Goal: Task Accomplishment & Management: Use online tool/utility

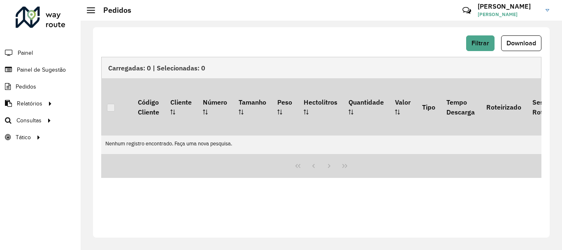
scroll to position [576, 0]
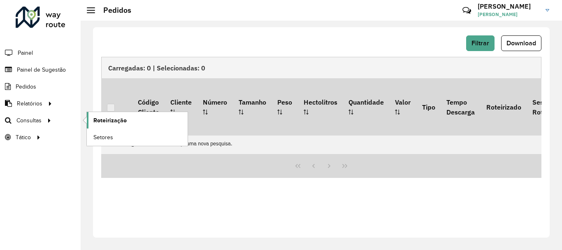
click at [105, 121] on span "Roteirização" at bounding box center [109, 120] width 33 height 9
click at [108, 120] on span "Roteirização" at bounding box center [109, 120] width 33 height 9
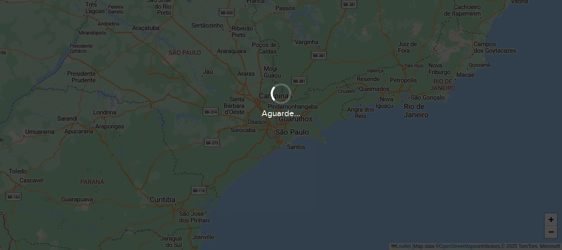
scroll to position [576, 0]
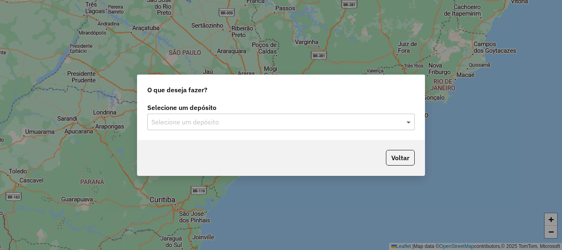
click at [407, 121] on span at bounding box center [409, 122] width 10 height 10
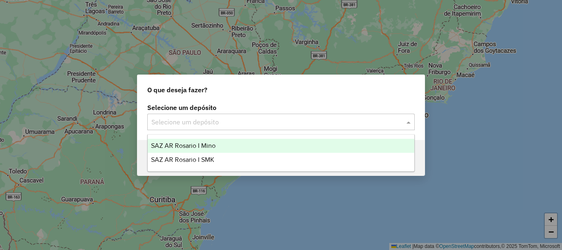
click at [194, 145] on span "SAZ AR Rosario I Mino" at bounding box center [183, 145] width 65 height 7
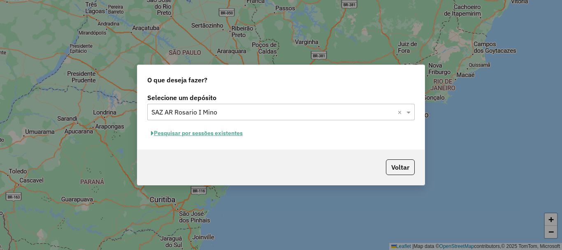
click at [201, 134] on button "Pesquisar por sessões existentes" at bounding box center [196, 133] width 99 height 13
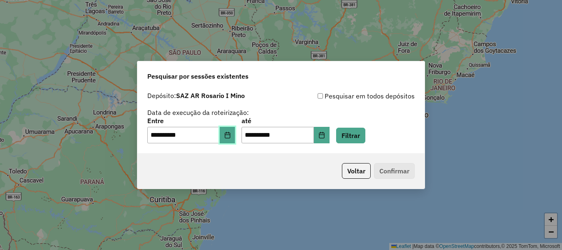
click at [229, 138] on button "Choose Date" at bounding box center [228, 135] width 16 height 16
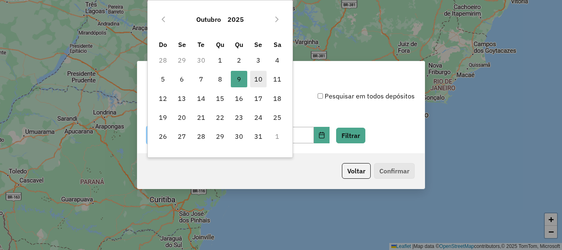
click at [260, 79] on span "10" at bounding box center [258, 79] width 16 height 16
type input "**********"
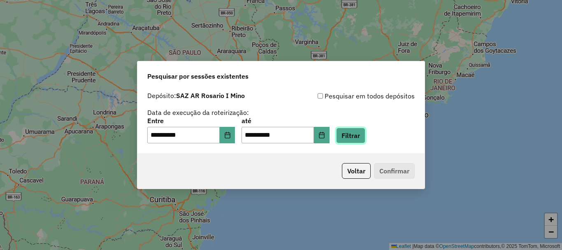
click at [365, 134] on button "Filtrar" at bounding box center [350, 136] width 29 height 16
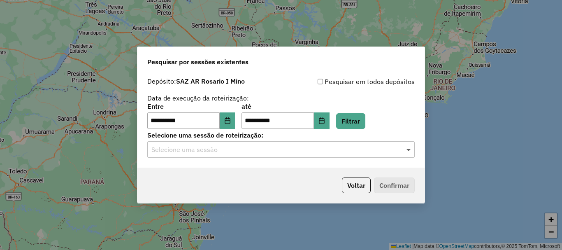
click at [410, 149] on span at bounding box center [409, 149] width 10 height 10
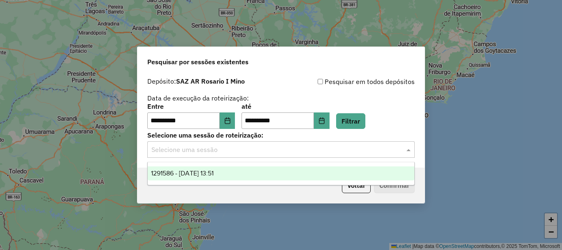
click at [213, 174] on span "1291586 - 10/10/2025 13:51" at bounding box center [182, 172] width 63 height 7
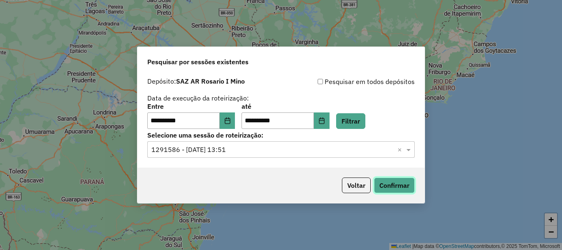
click at [389, 188] on button "Confirmar" at bounding box center [394, 185] width 41 height 16
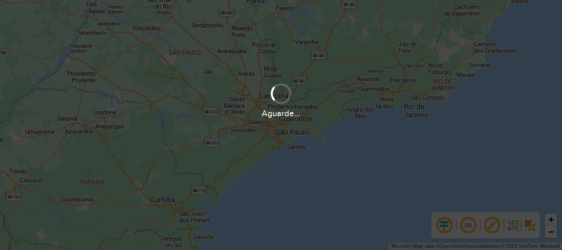
scroll to position [576, 0]
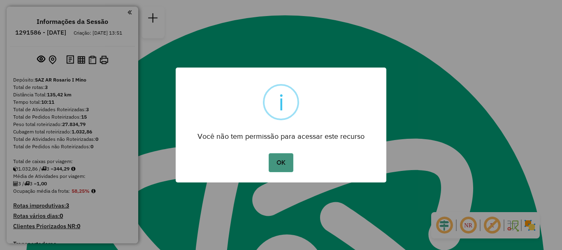
click at [287, 160] on button "OK" at bounding box center [281, 162] width 24 height 19
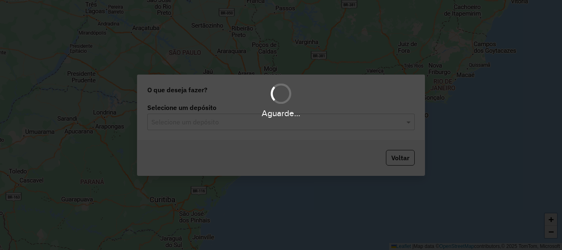
scroll to position [576, 0]
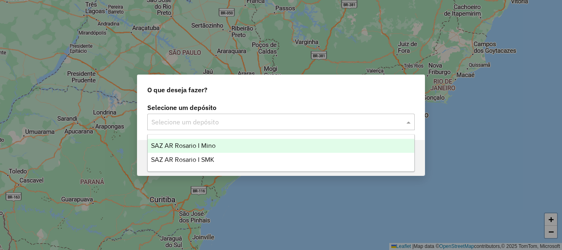
click at [407, 122] on span at bounding box center [409, 122] width 10 height 10
click at [200, 144] on span "SAZ AR Rosario I Mino" at bounding box center [183, 145] width 65 height 7
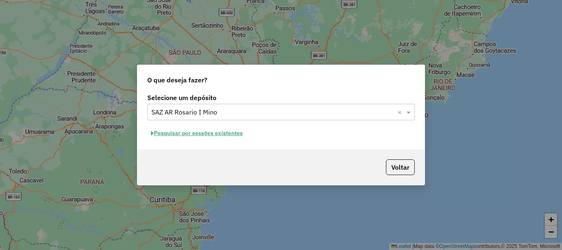
click at [199, 134] on button "Pesquisar por sessões existentes" at bounding box center [196, 133] width 99 height 13
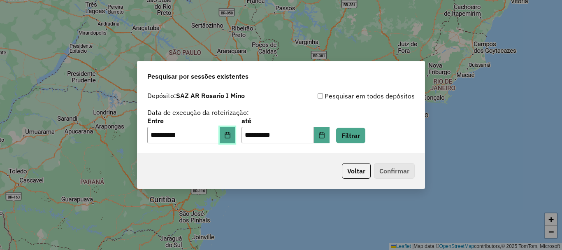
click at [231, 137] on icon "Choose Date" at bounding box center [227, 135] width 7 height 7
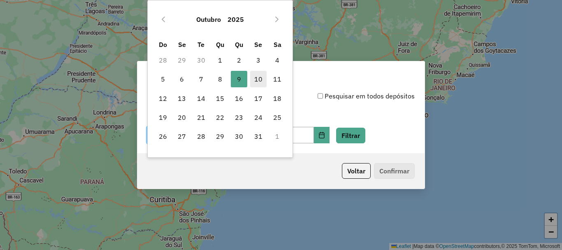
click at [259, 75] on span "10" at bounding box center [258, 79] width 16 height 16
type input "**********"
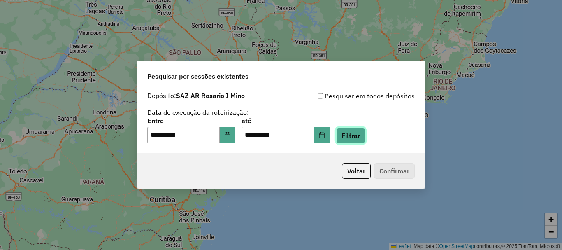
click at [365, 136] on button "Filtrar" at bounding box center [350, 136] width 29 height 16
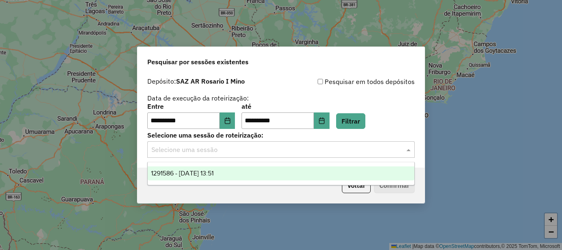
click at [407, 148] on span at bounding box center [409, 149] width 10 height 10
click at [429, 148] on div "**********" at bounding box center [281, 125] width 562 height 250
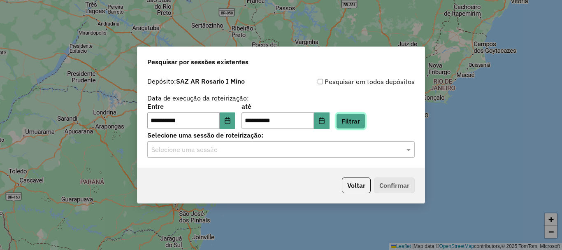
click at [363, 118] on button "Filtrar" at bounding box center [350, 121] width 29 height 16
click at [407, 146] on span at bounding box center [409, 149] width 10 height 10
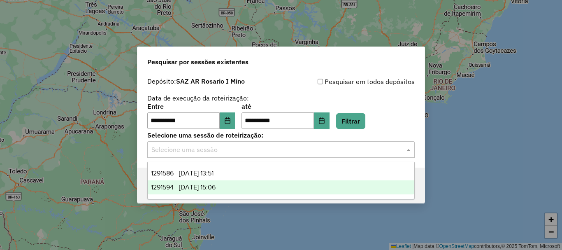
click at [207, 187] on span "1291594 - 10/10/2025 15:06" at bounding box center [183, 186] width 65 height 7
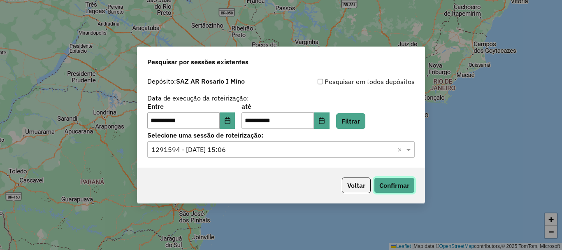
click at [392, 179] on button "Confirmar" at bounding box center [394, 185] width 41 height 16
click at [388, 184] on button "Confirmar" at bounding box center [394, 185] width 41 height 16
click at [390, 190] on button "Confirmar" at bounding box center [394, 185] width 41 height 16
click at [390, 185] on button "Confirmar" at bounding box center [394, 185] width 41 height 16
click at [403, 181] on button "Confirmar" at bounding box center [394, 185] width 41 height 16
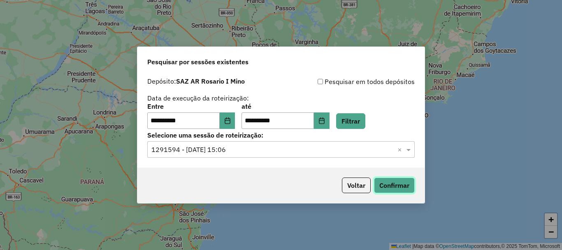
click at [400, 181] on button "Confirmar" at bounding box center [394, 185] width 41 height 16
click at [407, 151] on span at bounding box center [409, 149] width 10 height 10
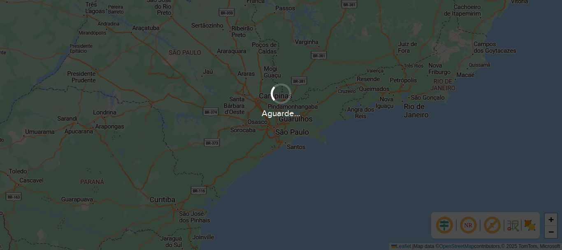
scroll to position [576, 0]
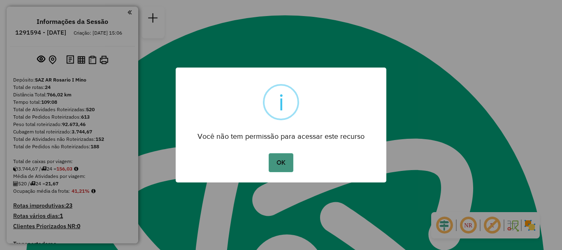
click at [282, 165] on button "OK" at bounding box center [281, 162] width 24 height 19
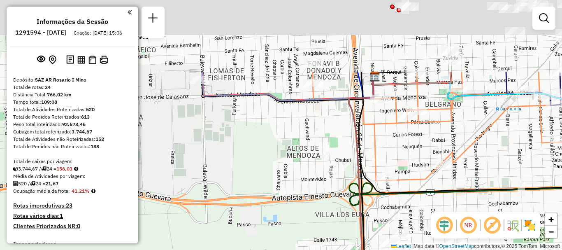
drag, startPoint x: 297, startPoint y: 175, endPoint x: 304, endPoint y: 180, distance: 8.3
click at [300, 185] on div "Janela de atendimento Grade de atendimento Capacidade Transportadoras Veículos …" at bounding box center [281, 125] width 562 height 250
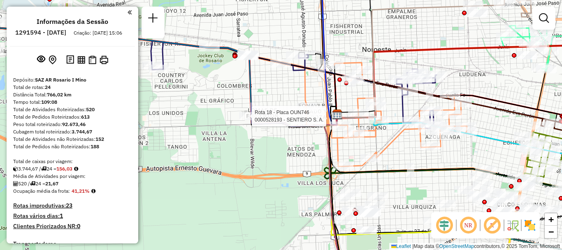
select select "**********"
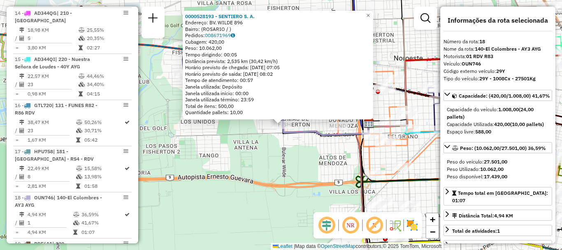
scroll to position [1143, 0]
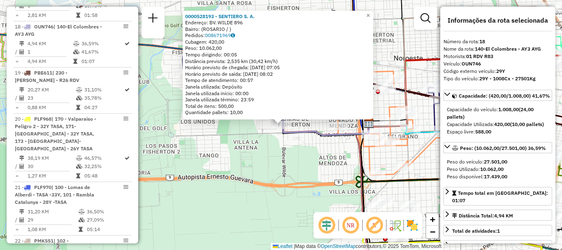
click at [270, 146] on div "0000528193 - SENTIERO S. A. Endereço: BV. WILDE 896 Bairro: (ROSARIO / ) Pedido…" at bounding box center [281, 125] width 562 height 250
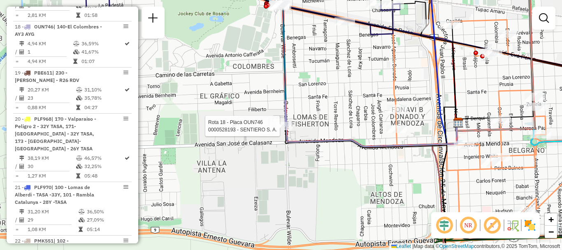
select select "**********"
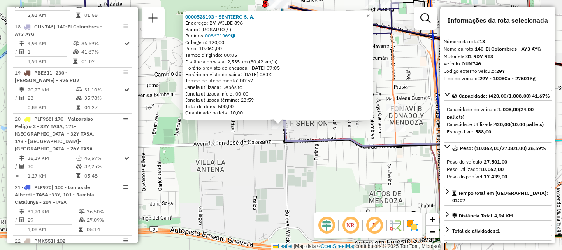
click at [290, 164] on div "0000528193 - SENTIERO S. A. Endereço: BV. WILDE 896 Bairro: (ROSARIO / ) Pedido…" at bounding box center [281, 125] width 562 height 250
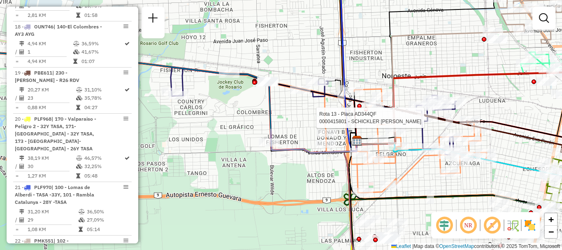
select select "**********"
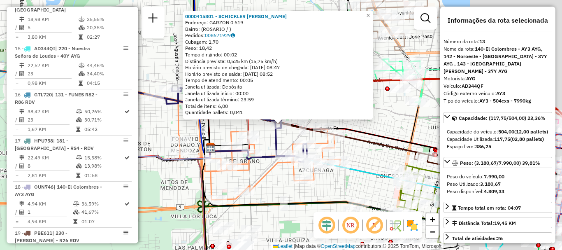
scroll to position [897, 0]
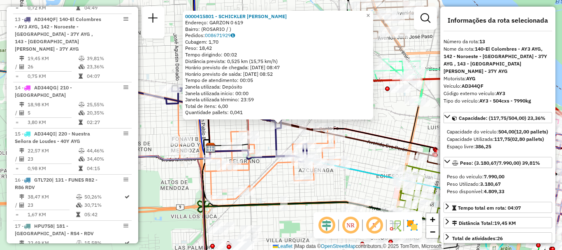
click at [392, 130] on div "0000415801 - SCHICKLER LORENA NATALIA Endereço: GARZON 0 619 Bairro: (ROSARIO /…" at bounding box center [281, 125] width 562 height 250
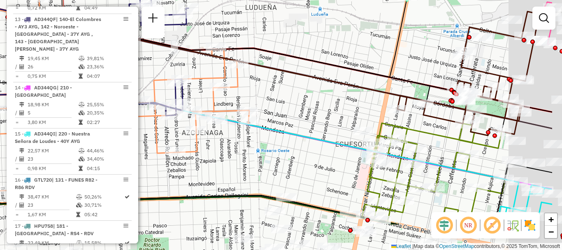
drag, startPoint x: 326, startPoint y: 106, endPoint x: 290, endPoint y: 81, distance: 43.6
click at [293, 81] on div "Janela de atendimento Grade de atendimento Capacidade Transportadoras Veículos …" at bounding box center [281, 125] width 562 height 250
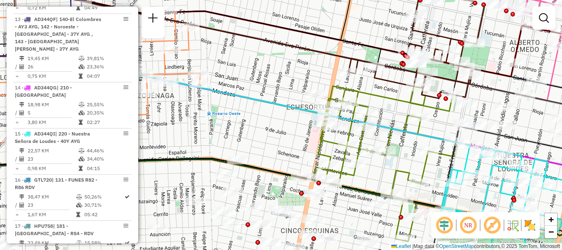
drag, startPoint x: 338, startPoint y: 111, endPoint x: 289, endPoint y: 75, distance: 61.1
click at [290, 75] on div "Janela de atendimento Grade de atendimento Capacidade Transportadoras Veículos …" at bounding box center [281, 125] width 562 height 250
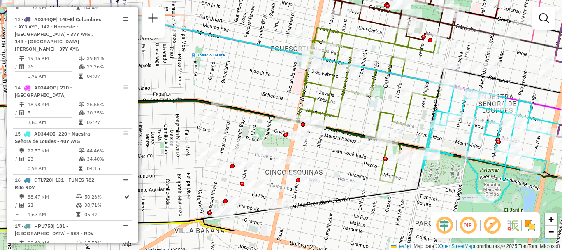
drag, startPoint x: 363, startPoint y: 99, endPoint x: 370, endPoint y: 63, distance: 36.8
click at [369, 55] on div "Janela de atendimento Grade de atendimento Capacidade Transportadoras Veículos …" at bounding box center [281, 125] width 562 height 250
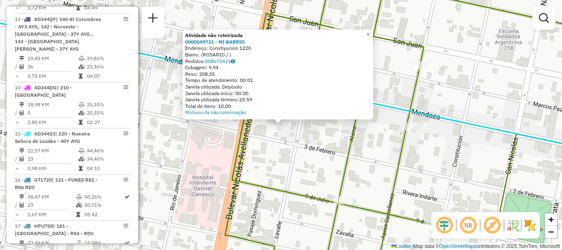
click at [314, 141] on div "Atividade não roteirizada 0000549731 - MI BARRIO Endereço: Constiyucion 1220 Ba…" at bounding box center [281, 125] width 562 height 250
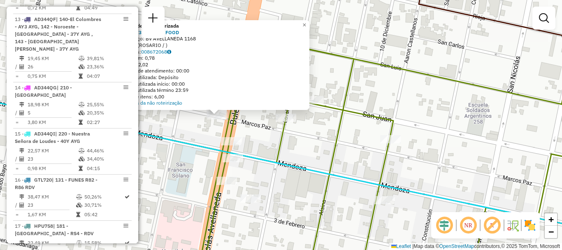
click at [336, 140] on icon at bounding box center [410, 156] width 416 height 238
select select "**********"
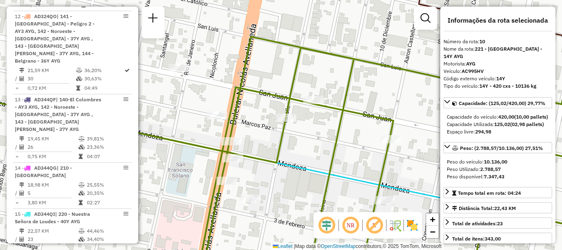
scroll to position [737, 0]
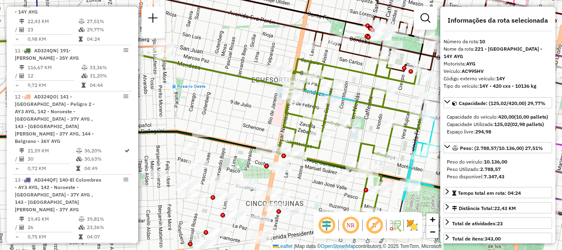
drag, startPoint x: 362, startPoint y: 144, endPoint x: 311, endPoint y: 39, distance: 115.9
click at [312, 39] on icon at bounding box center [176, 72] width 513 height 89
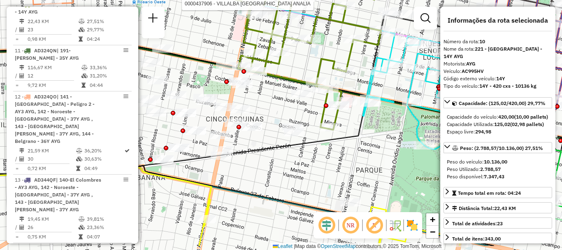
drag, startPoint x: 325, startPoint y: 90, endPoint x: 308, endPoint y: 53, distance: 41.1
click at [309, 54] on div "Rota 19 - Placa PBE611 0000434197 - GIL ANALIA ALEJANDRA Rota 10 - Placa AC995H…" at bounding box center [281, 125] width 562 height 250
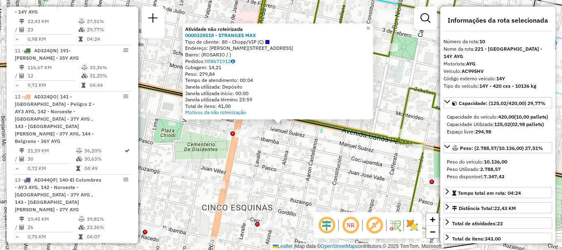
click at [329, 119] on icon at bounding box center [385, 102] width 285 height 255
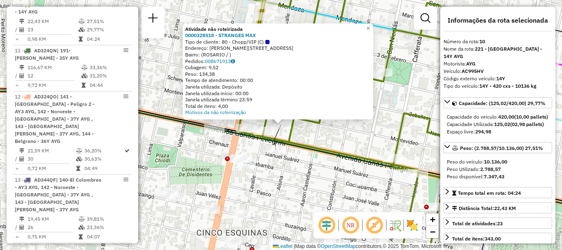
click at [329, 137] on div "Atividade não roteirizada 0000328518 - STRANGES MAX Tipo de cliente: 80 - Chopp…" at bounding box center [281, 125] width 562 height 250
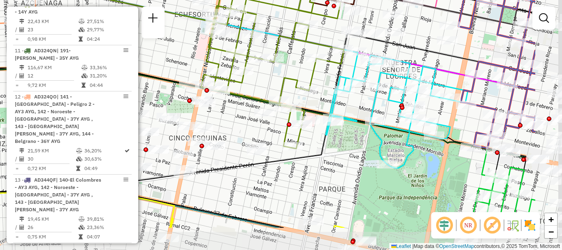
drag, startPoint x: 337, startPoint y: 139, endPoint x: 255, endPoint y: 92, distance: 95.0
click at [255, 92] on div "Janela de atendimento Grade de atendimento Capacidade Transportadoras Veículos …" at bounding box center [281, 125] width 562 height 250
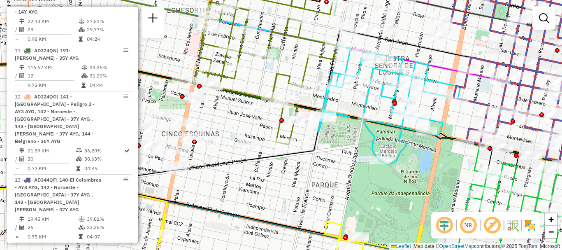
drag, startPoint x: 355, startPoint y: 109, endPoint x: 265, endPoint y: 88, distance: 92.6
click at [265, 88] on div "Janela de atendimento Grade de atendimento Capacidade Transportadoras Veículos …" at bounding box center [281, 125] width 562 height 250
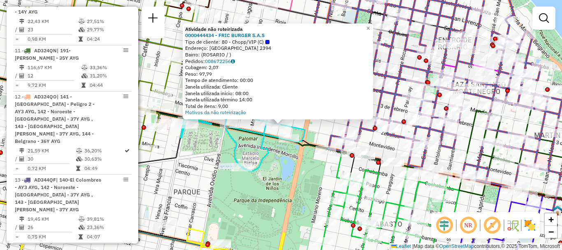
drag, startPoint x: 327, startPoint y: 93, endPoint x: 269, endPoint y: 74, distance: 60.5
type textarea "**********"
click at [290, 79] on div "Atividade não roteirizada 0000444434 - FRIC BURGER S.A.S Tipo de cliente: 80 - …" at bounding box center [277, 71] width 185 height 90
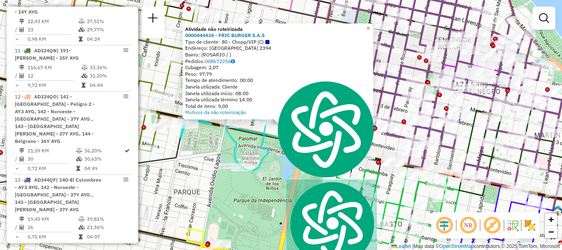
click at [400, 78] on icon at bounding box center [437, 81] width 249 height 213
select select "**********"
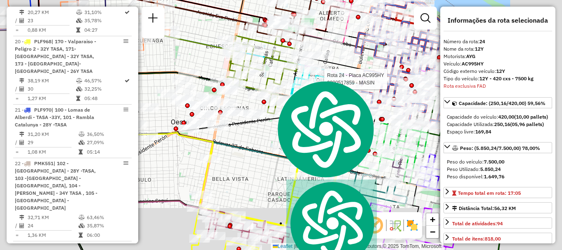
scroll to position [1411, 0]
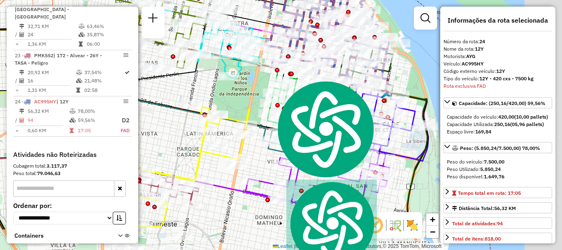
drag, startPoint x: 364, startPoint y: 60, endPoint x: 271, endPoint y: 13, distance: 105.2
click at [271, 13] on div "Janela de atendimento Grade de atendimento Capacidade Transportadoras Veículos …" at bounding box center [281, 125] width 562 height 250
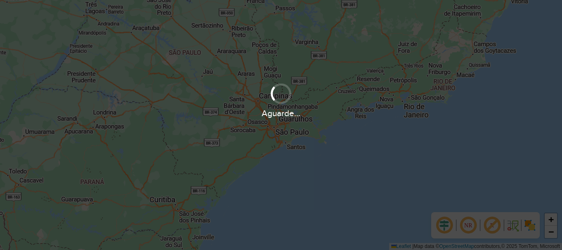
scroll to position [576, 0]
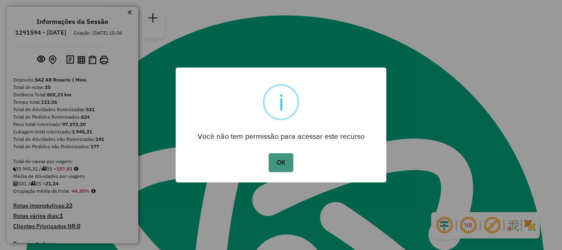
click at [286, 155] on button "OK" at bounding box center [281, 162] width 24 height 19
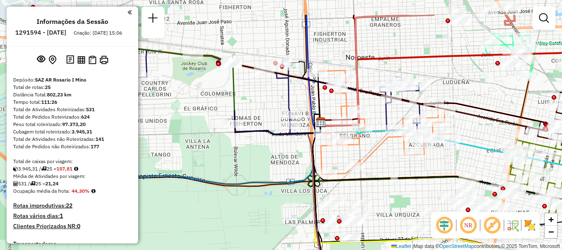
drag, startPoint x: 237, startPoint y: 154, endPoint x: 367, endPoint y: 194, distance: 136.3
click at [367, 194] on div "Janela de atendimento Grade de atendimento Capacidade Transportadoras Veículos …" at bounding box center [281, 125] width 562 height 250
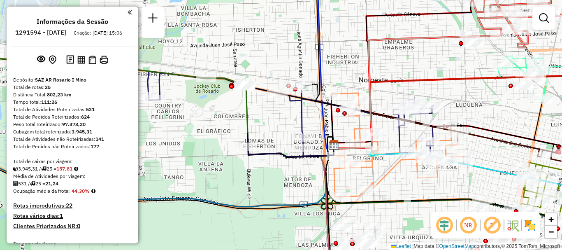
drag, startPoint x: 370, startPoint y: 157, endPoint x: 380, endPoint y: 174, distance: 20.1
click at [380, 174] on icon at bounding box center [397, 145] width 132 height 104
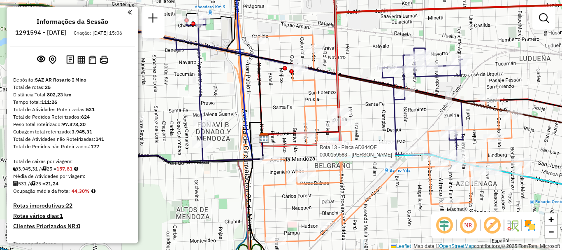
select select "**********"
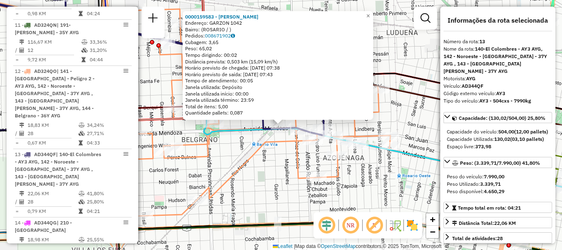
scroll to position [897, 0]
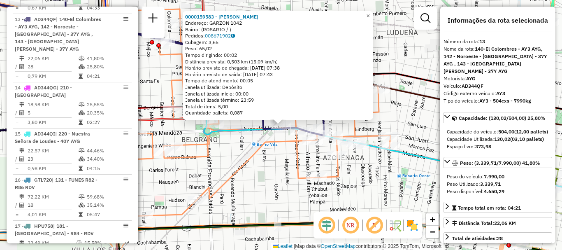
click at [287, 172] on div "0000159583 - MORINI SANDRA NOEMI Endereço: GARZON 1042 Bairro: (ROSARIO / ) Ped…" at bounding box center [281, 125] width 562 height 250
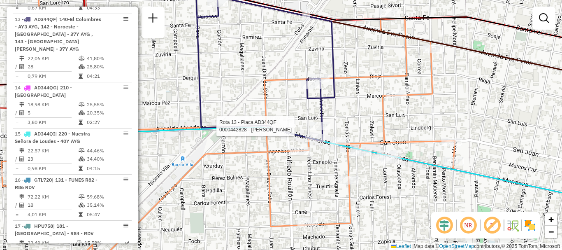
select select "**********"
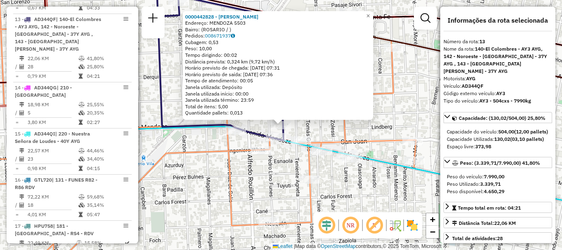
click at [271, 167] on div "0000442828 - DROVANDI MIGUEL ANGEL Endereço: MENDOZA 5503 Bairro: (ROSARIO / ) …" at bounding box center [281, 125] width 562 height 250
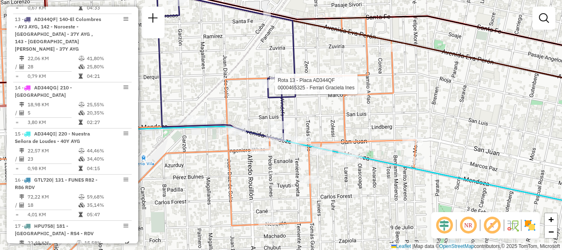
select select "**********"
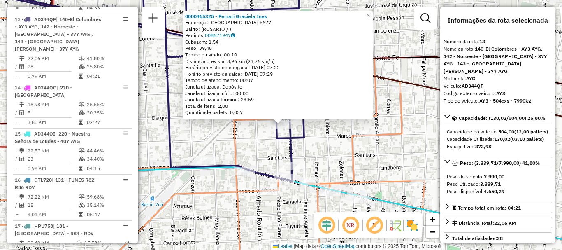
click at [246, 145] on div "0000465325 - Ferrari Graciela Ines Endereço: RIOJA 5677 Bairro: (ROSARIO / ) Pe…" at bounding box center [281, 125] width 562 height 250
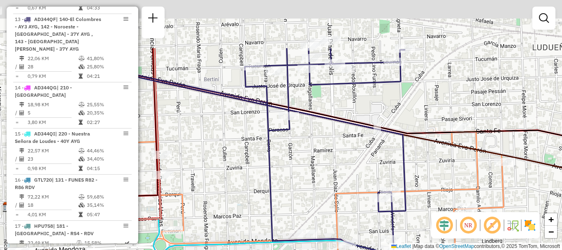
drag, startPoint x: 193, startPoint y: 97, endPoint x: 295, endPoint y: 170, distance: 125.2
click at [295, 170] on div "Janela de atendimento Grade de atendimento Capacidade Transportadoras Veículos …" at bounding box center [281, 125] width 562 height 250
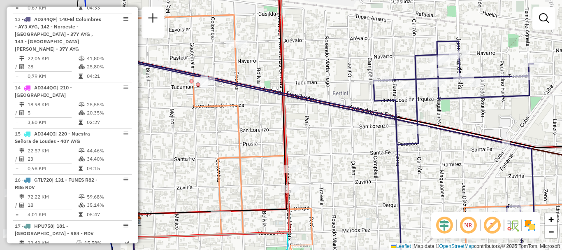
drag, startPoint x: 349, startPoint y: 149, endPoint x: 413, endPoint y: 160, distance: 64.8
click at [413, 160] on div "Janela de atendimento Grade de atendimento Capacidade Transportadoras Veículos …" at bounding box center [281, 125] width 562 height 250
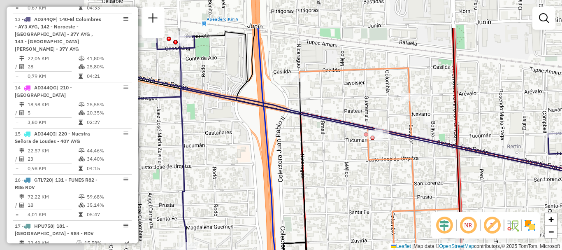
drag, startPoint x: 392, startPoint y: 159, endPoint x: 479, endPoint y: 183, distance: 90.1
click at [479, 183] on div "Janela de atendimento Grade de atendimento Capacidade Transportadoras Veículos …" at bounding box center [281, 125] width 562 height 250
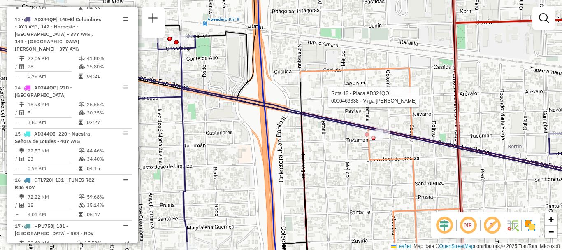
click at [408, 101] on div at bounding box center [411, 97] width 21 height 8
select select "**********"
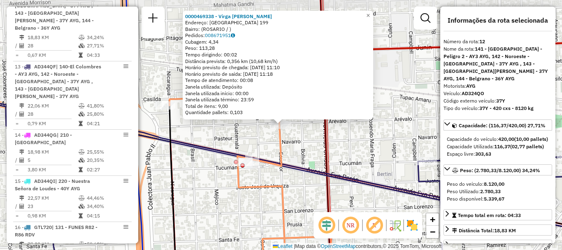
scroll to position [829, 0]
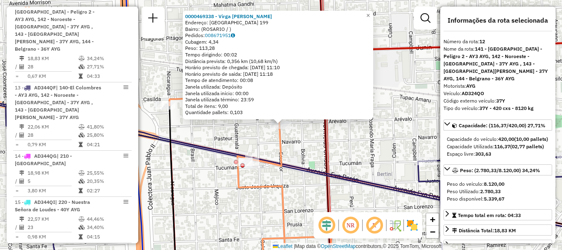
click at [306, 158] on div "0000469338 - Virga Natalia Jesica Endereço: ECUADOR 199 Bairro: (ROSARIO / ) Pe…" at bounding box center [281, 125] width 562 height 250
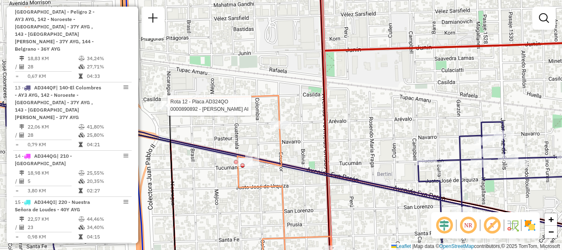
select select "**********"
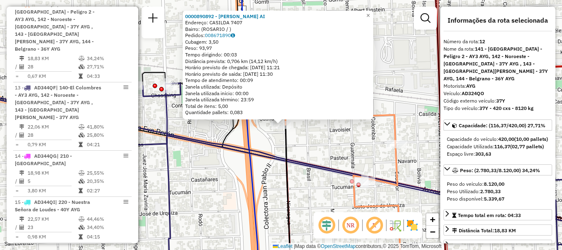
click at [238, 136] on div "0000890892 - OLIVA NELIDA AI Endereço: CASILDA 7407 Bairro: (ROSARIO / ) Pedido…" at bounding box center [281, 125] width 562 height 250
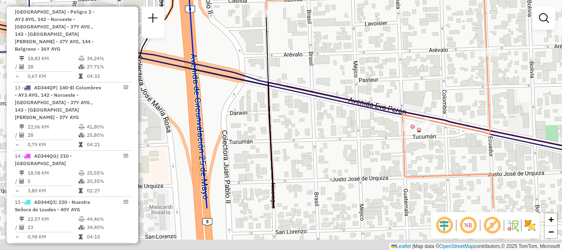
drag, startPoint x: 282, startPoint y: 158, endPoint x: 381, endPoint y: 101, distance: 114.4
click at [371, 64] on div "Janela de atendimento Grade de atendimento Capacidade Transportadoras Veículos …" at bounding box center [281, 125] width 562 height 250
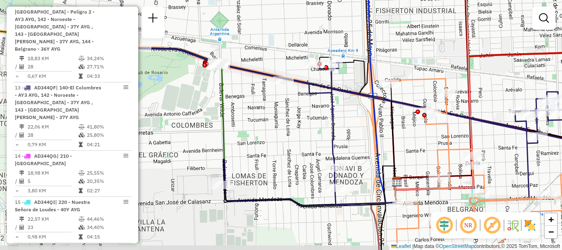
drag, startPoint x: 307, startPoint y: 156, endPoint x: 351, endPoint y: 143, distance: 45.5
click at [351, 143] on div "Janela de atendimento Grade de atendimento Capacidade Transportadoras Veículos …" at bounding box center [281, 125] width 562 height 250
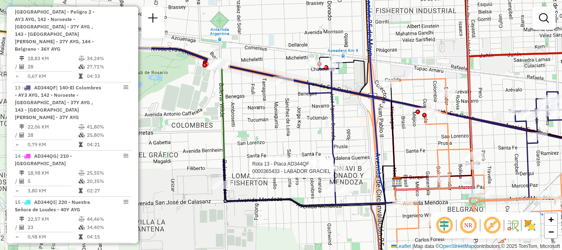
select select "**********"
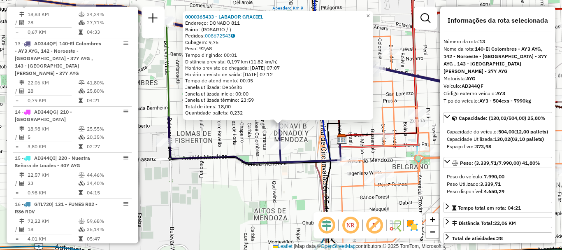
scroll to position [897, 0]
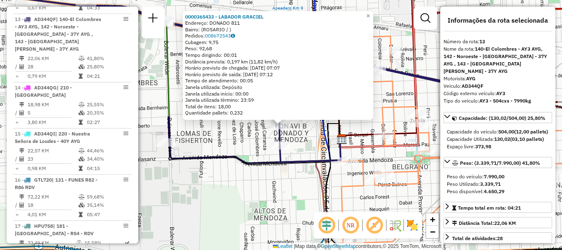
click at [336, 140] on icon at bounding box center [310, 150] width 61 height 23
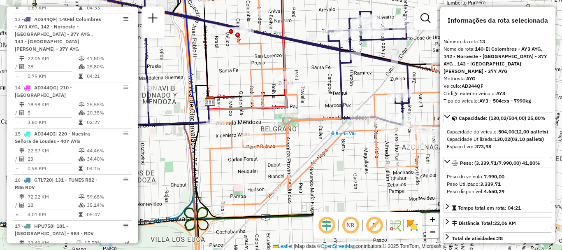
drag, startPoint x: 348, startPoint y: 118, endPoint x: 216, endPoint y: 80, distance: 136.9
click at [216, 80] on div "Janela de atendimento Grade de atendimento Capacidade Transportadoras Veículos …" at bounding box center [281, 125] width 562 height 250
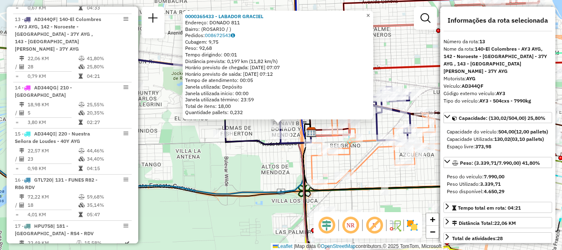
click at [370, 15] on span "×" at bounding box center [368, 15] width 4 height 7
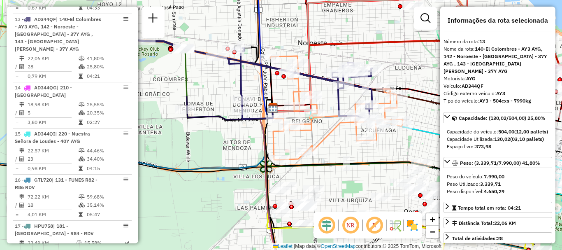
drag, startPoint x: 371, startPoint y: 56, endPoint x: 332, endPoint y: 32, distance: 45.1
click at [332, 32] on div "Janela de atendimento Grade de atendimento Capacidade Transportadoras Veículos …" at bounding box center [281, 125] width 562 height 250
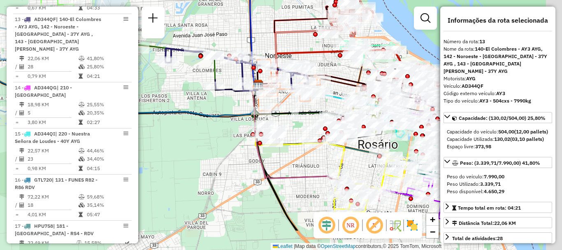
drag, startPoint x: 406, startPoint y: 146, endPoint x: 335, endPoint y: 102, distance: 83.7
click at [335, 102] on div "Janela de atendimento Grade de atendimento Capacidade Transportadoras Veículos …" at bounding box center [281, 125] width 562 height 250
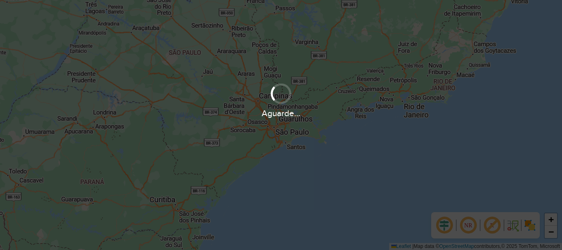
scroll to position [576, 0]
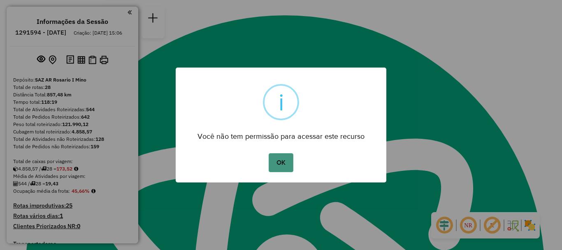
click at [284, 158] on button "OK" at bounding box center [281, 162] width 24 height 19
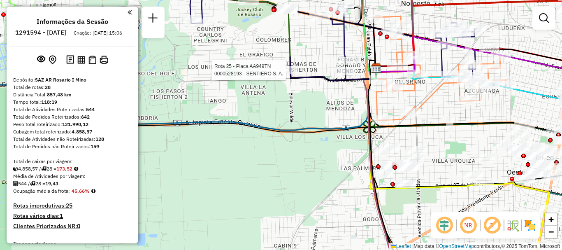
select select "**********"
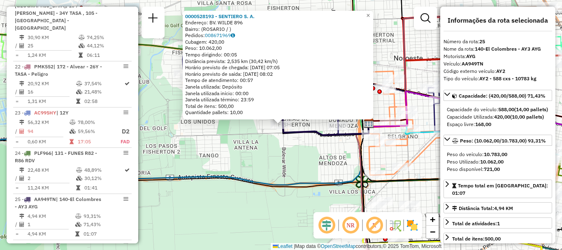
scroll to position [1504, 0]
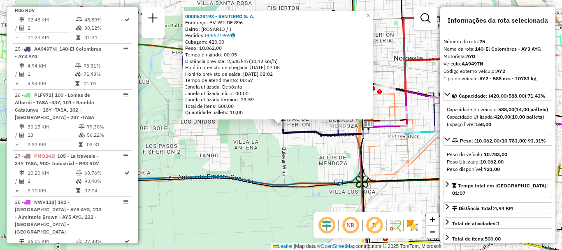
click at [289, 139] on div "0000528193 - SENTIERO S. A. Endereço: BV. WILDE 896 Bairro: (ROSARIO / ) Pedido…" at bounding box center [281, 125] width 562 height 250
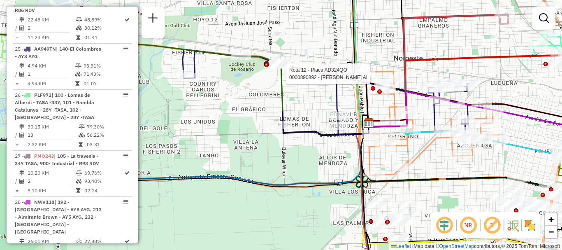
select select "**********"
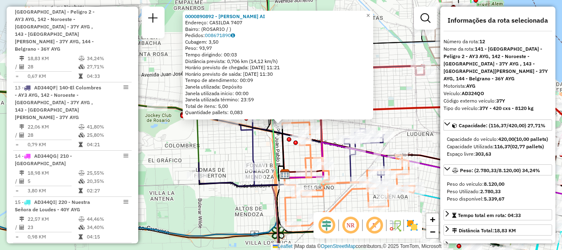
scroll to position [41, 0]
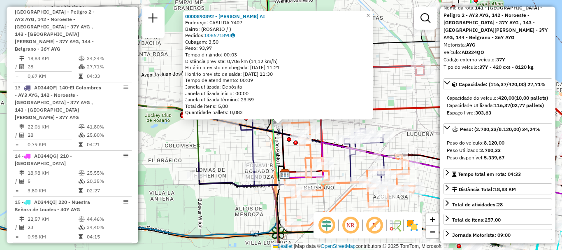
click at [370, 120] on div "0000890892 - OLIVA NELIDA AI Endereço: CASILDA 7407 Bairro: (ROSARIO / ) Pedido…" at bounding box center [281, 125] width 562 height 250
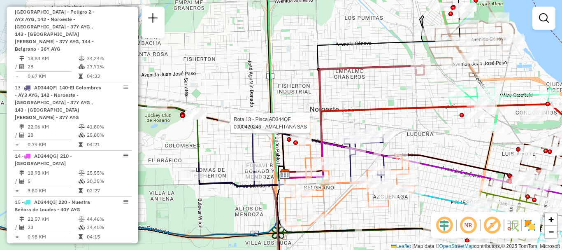
select select "**********"
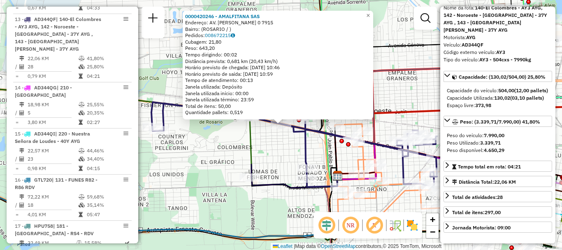
click at [385, 124] on div "0000420246 - AMALFITANA SAS Endereço: AV. EVA PERON 0 7915 Bairro: (ROSARIO / )…" at bounding box center [281, 125] width 562 height 250
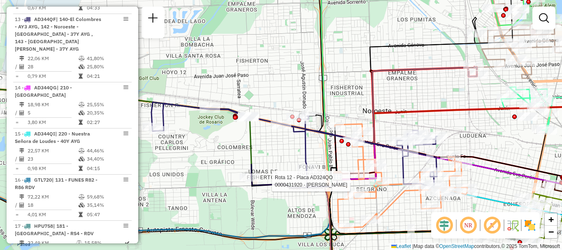
select select "**********"
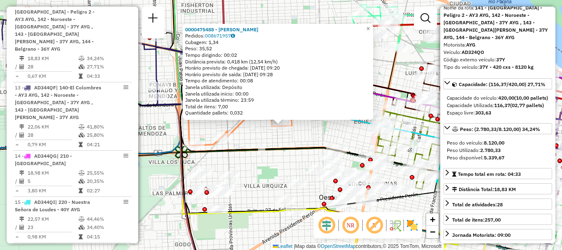
click at [275, 142] on div "0000475488 - PAULETTI FLORENCIA DAIANA Pedidos: 008671957 Cubagem: 1,34 Peso: 3…" at bounding box center [281, 125] width 562 height 250
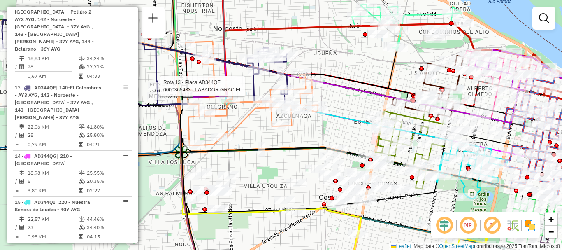
select select "**********"
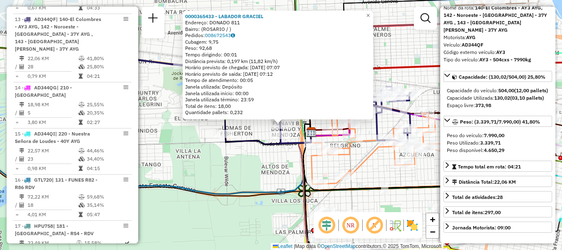
click at [384, 176] on div "0000365433 - LABADOR GRACIEL Endereço: DONADO 811 Bairro: (ROSARIO / ) Pedidos:…" at bounding box center [281, 125] width 562 height 250
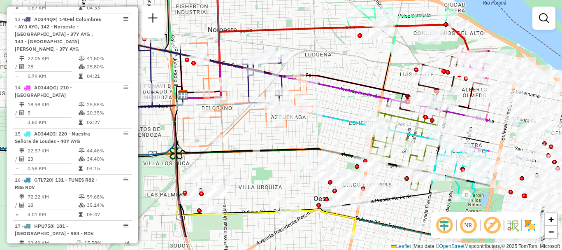
drag, startPoint x: 428, startPoint y: 177, endPoint x: 289, endPoint y: 140, distance: 144.0
click at [289, 140] on div "Janela de atendimento Grade de atendimento Capacidade Transportadoras Veículos …" at bounding box center [281, 125] width 562 height 250
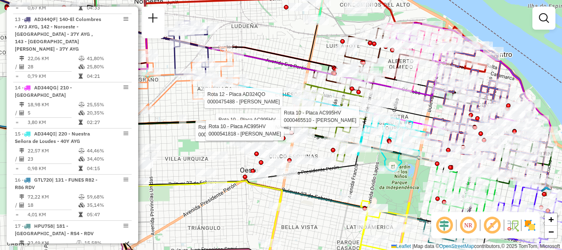
select select "**********"
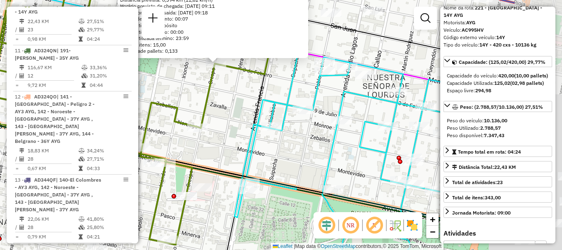
drag, startPoint x: 387, startPoint y: 161, endPoint x: 278, endPoint y: 169, distance: 108.9
click at [281, 170] on div "0000465510 - Autino Ricardo Endereço: Crespo 1299 Bairro: (ROSARIO / ) Pedidos:…" at bounding box center [281, 125] width 562 height 250
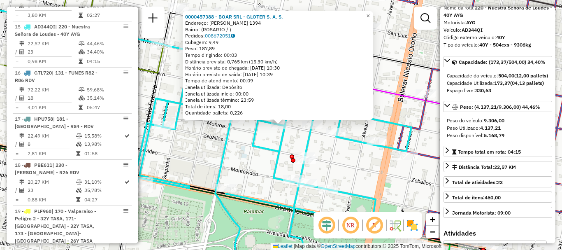
scroll to position [82, 0]
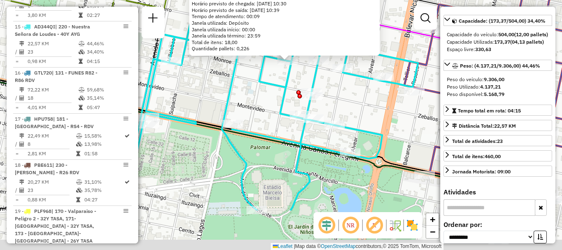
drag, startPoint x: 384, startPoint y: 179, endPoint x: 391, endPoint y: 101, distance: 78.5
click at [391, 101] on div "0000457388 - BOAR SRL - GLOTER S. A. S. Endereço: RODRIGUEZ 1394 Bairro: (ROSAR…" at bounding box center [281, 125] width 562 height 250
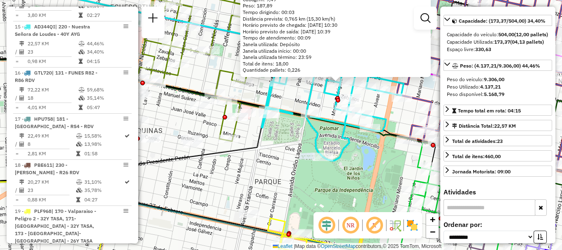
drag, startPoint x: 320, startPoint y: 172, endPoint x: 343, endPoint y: 102, distance: 74.1
click at [342, 107] on div "0000457388 - BOAR SRL - GLOTER S. A. S. Endereço: RODRIGUEZ 1394 Bairro: (ROSAR…" at bounding box center [281, 125] width 562 height 250
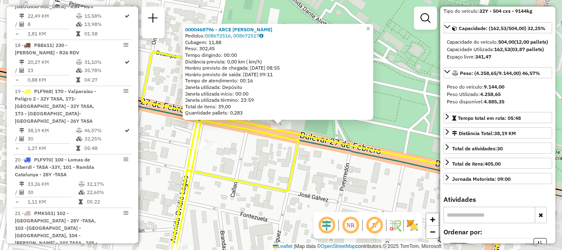
scroll to position [1189, 0]
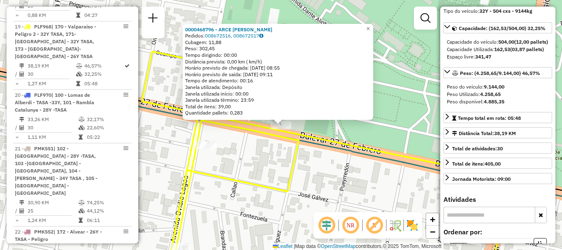
click at [334, 130] on div "0000468796 - ARCE LUIS ALBERTO Pedidos: 008672516, 008672517 Cubagem: 11,88 Pes…" at bounding box center [281, 125] width 562 height 250
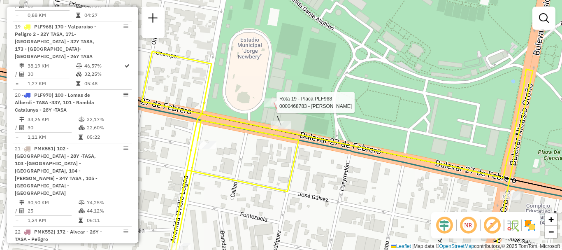
select select "**********"
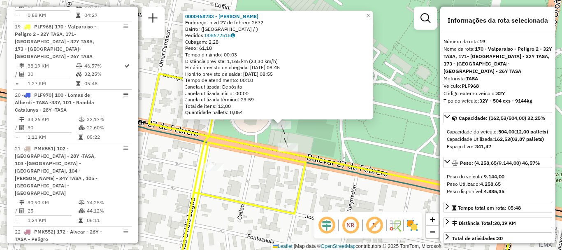
click at [345, 142] on div "0000468783 - braun maria Endereço: blvd 27 de febrero 2672 Bairro: (rosario / )…" at bounding box center [281, 125] width 562 height 250
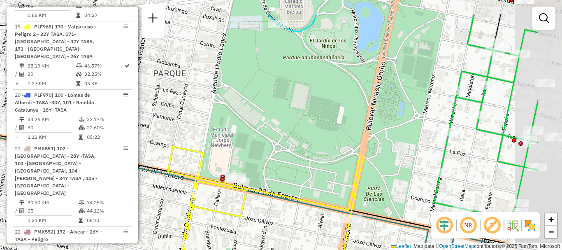
drag, startPoint x: 382, startPoint y: 124, endPoint x: 300, endPoint y: 163, distance: 91.1
click at [300, 163] on div "Janela de atendimento Grade de atendimento Capacidade Transportadoras Veículos …" at bounding box center [281, 125] width 562 height 250
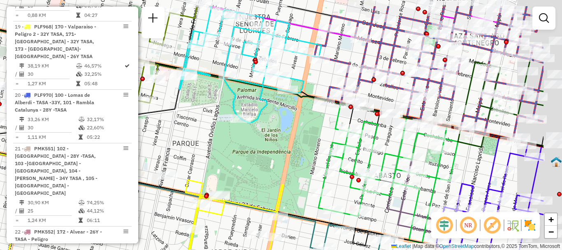
drag, startPoint x: 399, startPoint y: 107, endPoint x: 308, endPoint y: 149, distance: 100.1
click at [308, 149] on div "Janela de atendimento Grade de atendimento Capacidade Transportadoras Veículos …" at bounding box center [281, 125] width 562 height 250
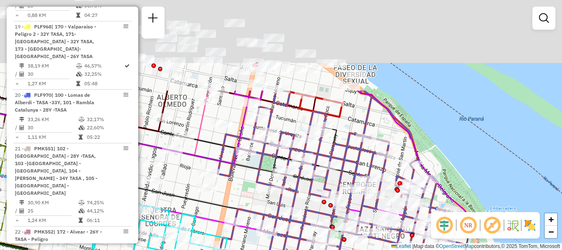
click at [426, 248] on div "Rota 3 - Placa AB951JV 0000458318 - LA ROSA MARCELO Rota 11 - Placa AD324QN 000…" at bounding box center [281, 125] width 562 height 250
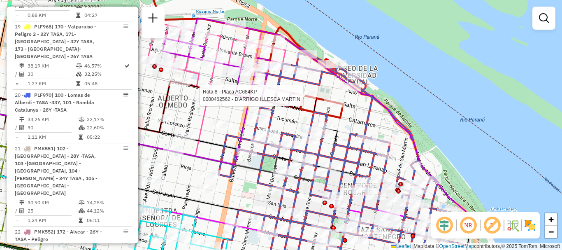
select select "**********"
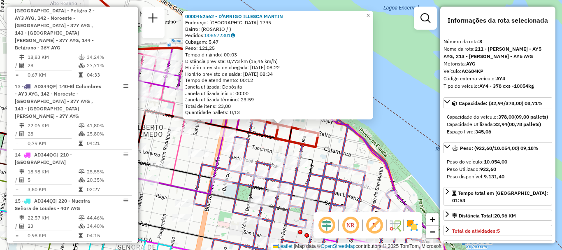
scroll to position [638, 0]
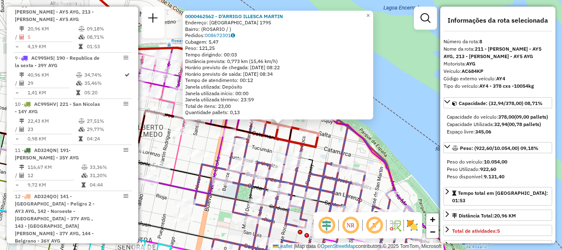
click at [410, 146] on div "0000462562 - D'ARRIGO ILLESCA MARTIN Endereço: SALTA 1795 Bairro: (ROSARIO / ) …" at bounding box center [281, 125] width 562 height 250
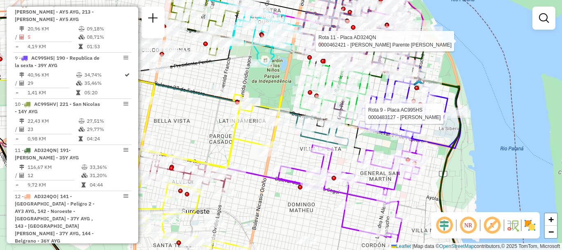
click at [459, 118] on div at bounding box center [460, 113] width 21 height 8
select select "**********"
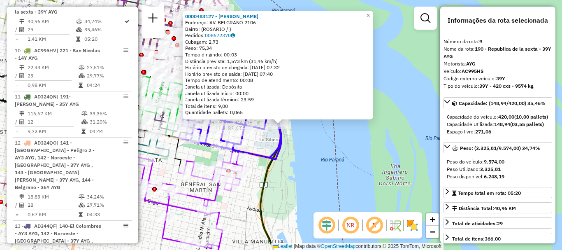
scroll to position [41, 0]
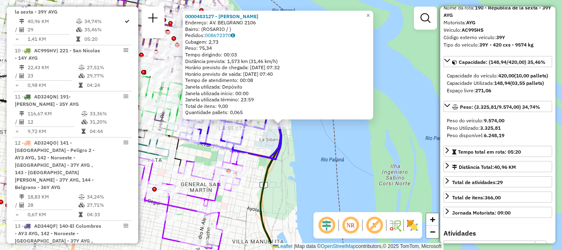
click at [395, 161] on div "0000483127 - GALLA SERGIO FABIAN Endereço: AV. BELGRANO 2106 Bairro: (ROSARIO /…" at bounding box center [281, 125] width 562 height 250
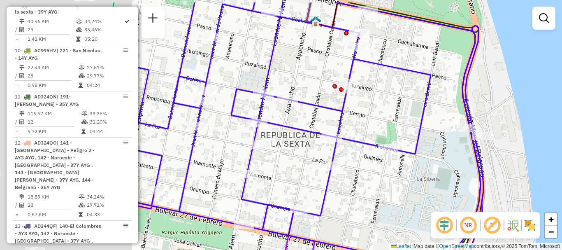
drag, startPoint x: 223, startPoint y: 122, endPoint x: 419, endPoint y: 163, distance: 200.1
click at [419, 163] on icon at bounding box center [288, 137] width 390 height 271
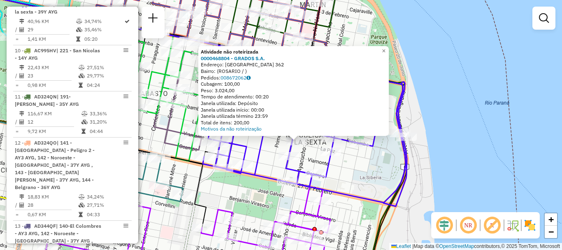
click at [370, 191] on div "Atividade não roteirizada 0000468804 - GRADOS S.A. Endereço: LA PAZ 362 Bairro:…" at bounding box center [281, 125] width 562 height 250
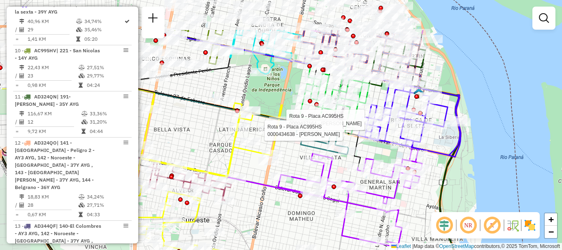
drag, startPoint x: 169, startPoint y: 68, endPoint x: 218, endPoint y: 114, distance: 66.9
click at [218, 114] on div "Rota 9 - Placa AC995HS 0000437164 - PONCE MATIAS EZEQUIEL Rota 9 - Placa AC995H…" at bounding box center [281, 125] width 562 height 250
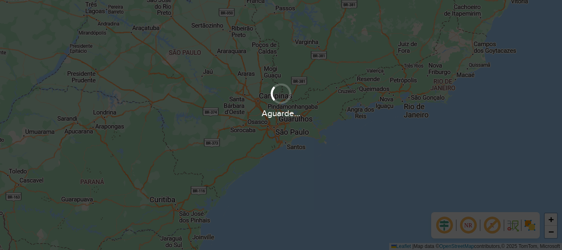
scroll to position [576, 0]
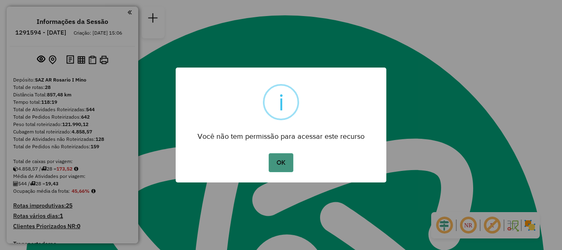
click at [282, 158] on button "OK" at bounding box center [281, 162] width 24 height 19
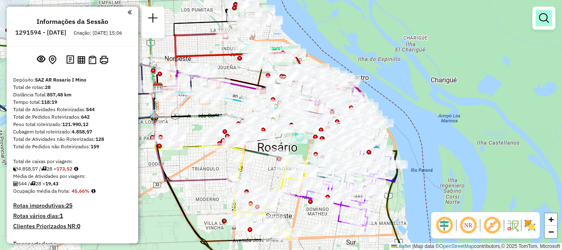
click at [544, 17] on em at bounding box center [544, 18] width 10 height 10
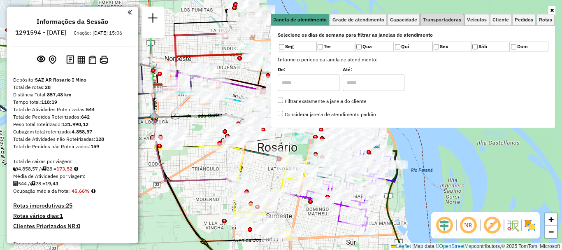
click at [447, 22] on span "Transportadoras" at bounding box center [442, 19] width 38 height 5
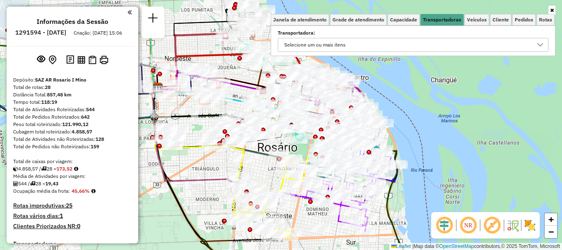
click at [542, 43] on icon at bounding box center [540, 45] width 7 height 7
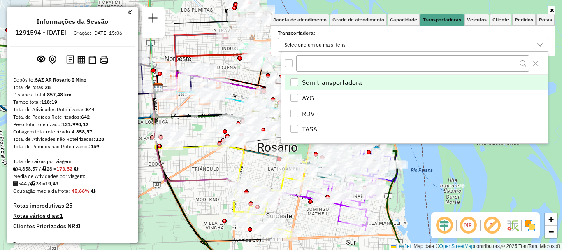
scroll to position [5, 28]
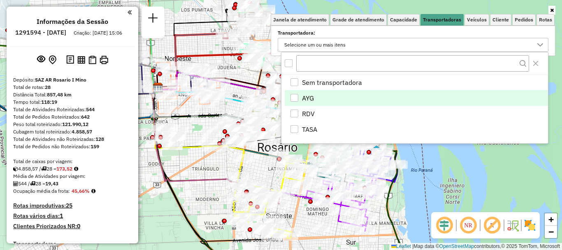
click at [293, 97] on div "AYG" at bounding box center [294, 98] width 8 height 8
click at [445, 173] on hb-app "Aguarde... Pop-up bloqueado! Seu navegador bloqueou automáticamente a abertura …" at bounding box center [281, 125] width 562 height 250
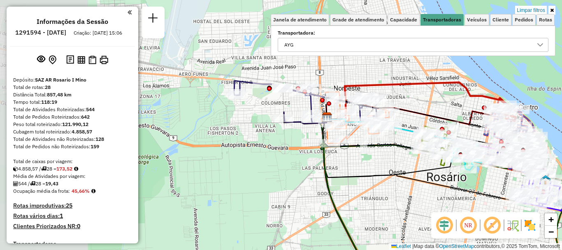
drag, startPoint x: 243, startPoint y: 191, endPoint x: 412, endPoint y: 221, distance: 171.6
click at [412, 221] on div "Limpar filtros Janela de atendimento Grade de atendimento Capacidade Transporta…" at bounding box center [281, 125] width 562 height 250
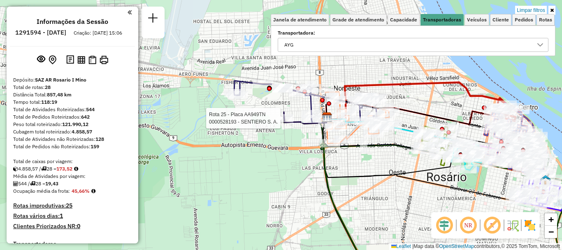
select select "**********"
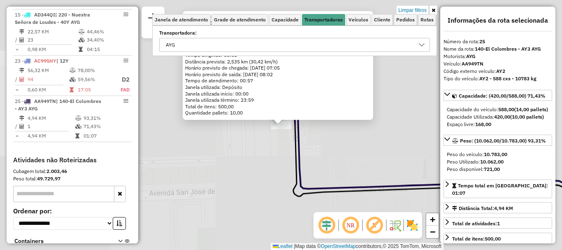
scroll to position [699, 0]
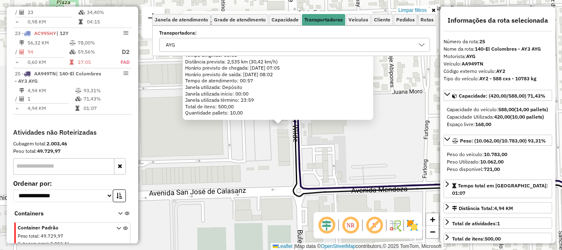
click at [326, 164] on div "0000528193 - SENTIERO S. A. Endereço: BV. WILDE 896 Bairro: (ROSARIO / ) Pedido…" at bounding box center [281, 125] width 562 height 250
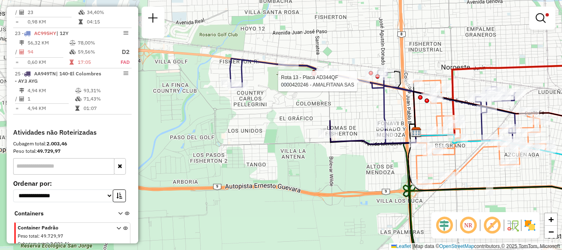
select select "**********"
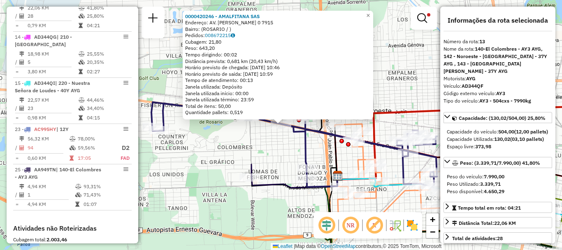
scroll to position [553, 0]
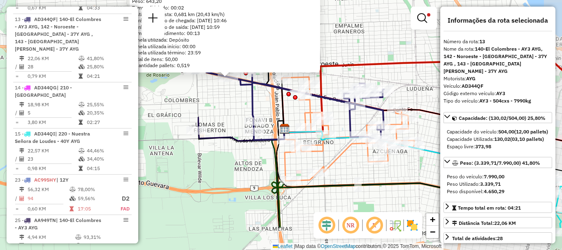
drag, startPoint x: 393, startPoint y: 133, endPoint x: 339, endPoint y: 86, distance: 71.4
click at [339, 86] on div "0000420246 - AMALFITANA SAS Endereço: AV. EVA PERON 0 7915 Bairro: (ROSARIO / )…" at bounding box center [281, 125] width 562 height 250
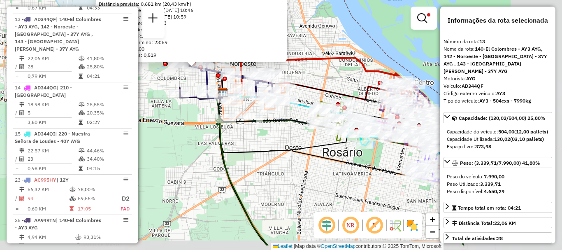
drag, startPoint x: 384, startPoint y: 148, endPoint x: 287, endPoint y: 119, distance: 101.4
click at [287, 119] on icon at bounding box center [289, 112] width 140 height 46
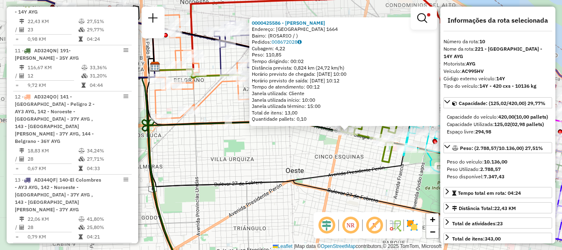
scroll to position [41, 0]
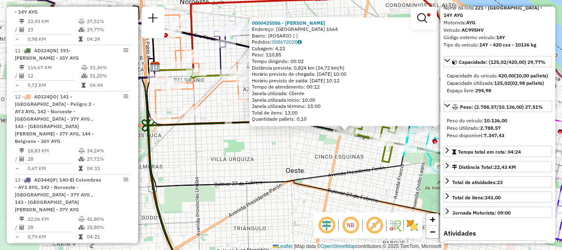
click at [395, 187] on div "0000425586 - BUCCI GASTON SEBASTIAN Endereço: LAVALLE 1664 Bairro: (ROSARIO / )…" at bounding box center [281, 125] width 562 height 250
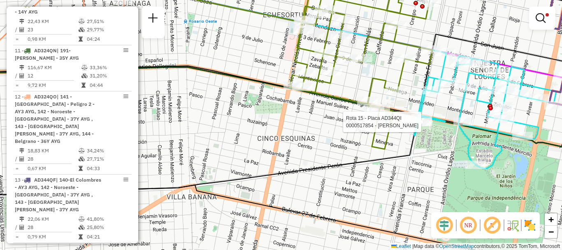
click at [423, 126] on div at bounding box center [421, 122] width 21 height 8
select select "**********"
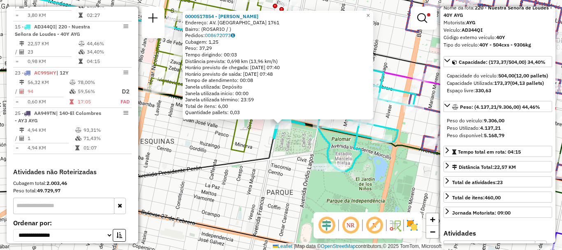
click at [399, 197] on div "0000517854 - BORLA HERNAN Endereço: AV. FRANCIA 1761 Bairro: (ROSARIO / ) Pedid…" at bounding box center [281, 125] width 562 height 250
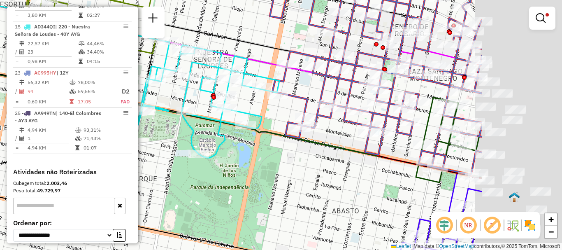
drag, startPoint x: 400, startPoint y: 174, endPoint x: 262, endPoint y: 160, distance: 138.8
click at [262, 160] on div "Limpar filtros Janela de atendimento Grade de atendimento Capacidade Transporta…" at bounding box center [281, 125] width 562 height 250
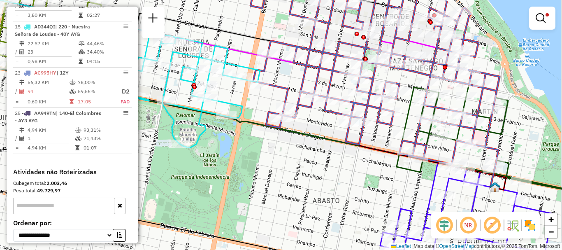
drag, startPoint x: 317, startPoint y: 163, endPoint x: 242, endPoint y: 115, distance: 89.2
click at [250, 120] on div "Limpar filtros Janela de atendimento Grade de atendimento Capacidade Transporta…" at bounding box center [281, 125] width 562 height 250
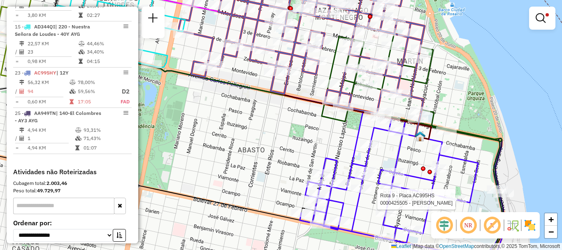
select select "**********"
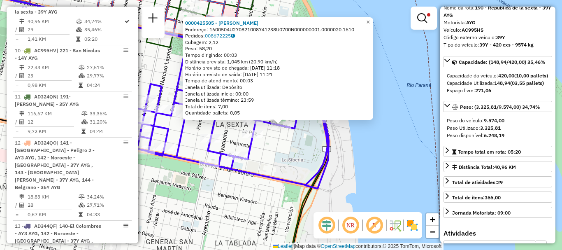
click at [397, 183] on div "0000425505 - AZZIANI AYELEN Endereço: 1600504U270821008741238U0700N000000001.00…" at bounding box center [281, 125] width 562 height 250
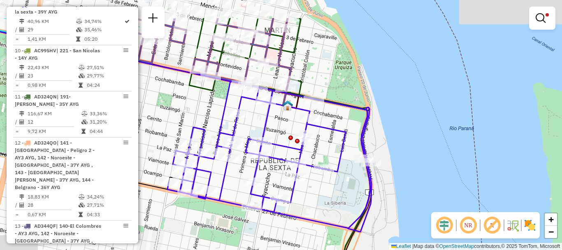
drag, startPoint x: 376, startPoint y: 169, endPoint x: 422, endPoint y: 225, distance: 73.0
click at [425, 227] on div "Limpar filtros Janela de atendimento Grade de atendimento Capacidade Transporta…" at bounding box center [281, 125] width 562 height 250
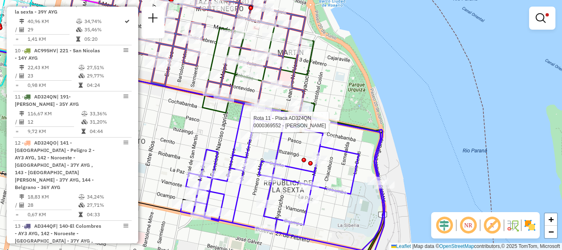
select select "**********"
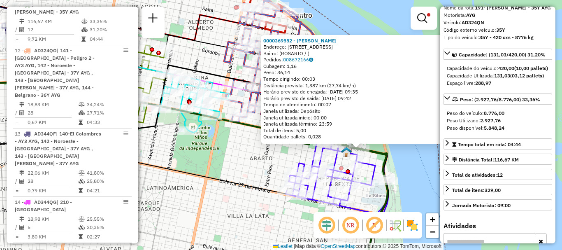
click at [418, 188] on div "0000369552 - SHEA NANCY B Endereço: AVDA PELLEGRINI 99 Bairro: (ROSARIO / ) Ped…" at bounding box center [281, 125] width 562 height 250
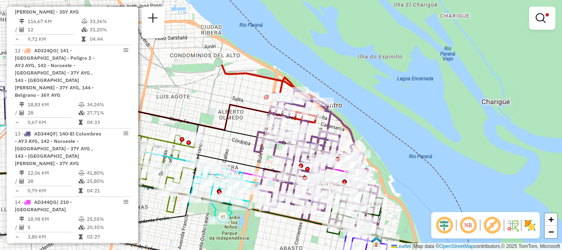
click at [431, 249] on html "Aplicando filtros Pop-up bloqueado! Seu navegador bloqueou automáticamente a ab…" at bounding box center [281, 125] width 562 height 250
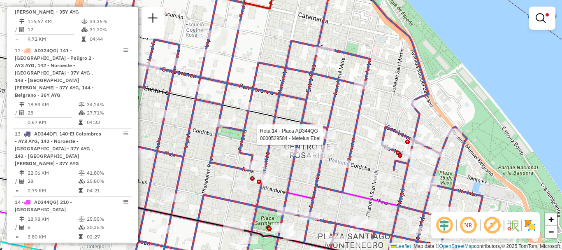
select select "**********"
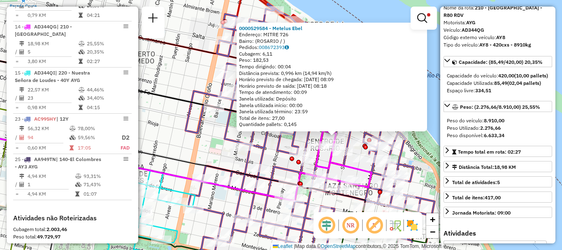
click at [428, 156] on div "0000529584 - Metelus Ebel Endereço: MITRE 726 Bairro: (ROSARIO / ) Pedidos: 008…" at bounding box center [281, 125] width 562 height 250
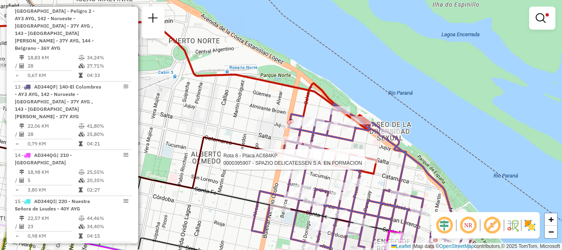
select select "**********"
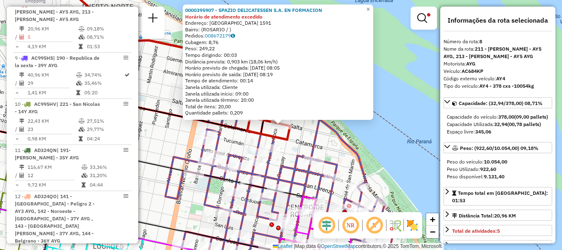
scroll to position [82, 0]
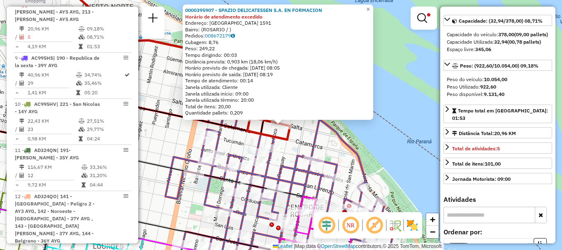
click at [407, 162] on div "0000395907 - SPAZIO DELICATESSEN S.A. EN FORMACION Horário de atendimento exced…" at bounding box center [281, 125] width 562 height 250
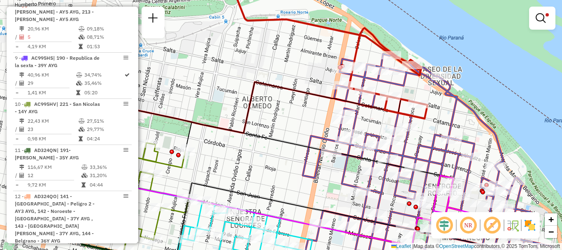
drag, startPoint x: 282, startPoint y: 167, endPoint x: 459, endPoint y: 144, distance: 178.4
click at [459, 144] on icon at bounding box center [427, 150] width 249 height 205
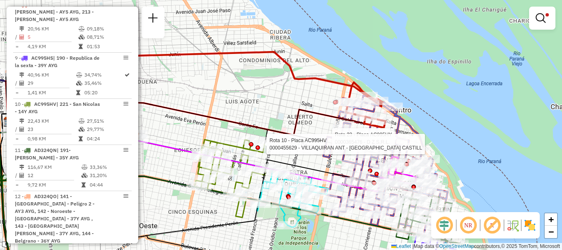
drag, startPoint x: 264, startPoint y: 152, endPoint x: 420, endPoint y: 139, distance: 156.4
click at [268, 139] on div at bounding box center [263, 144] width 7 height 15
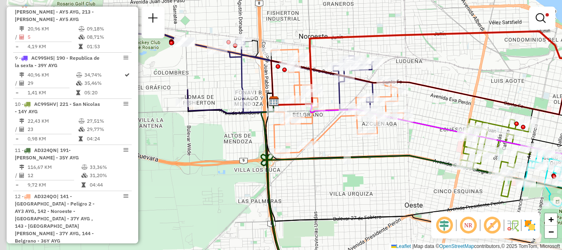
drag, startPoint x: 296, startPoint y: 142, endPoint x: 406, endPoint y: 134, distance: 109.7
click at [406, 134] on div "Rota 23 - Placa AC995HY 0000365476 - D Z S.R.L. Limpar filtros Janela de atendi…" at bounding box center [281, 125] width 562 height 250
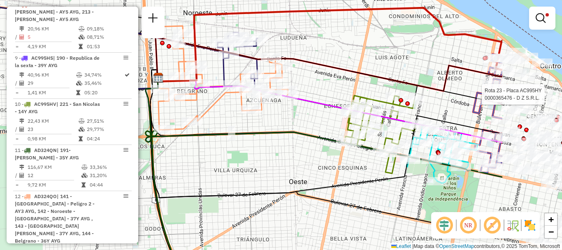
drag, startPoint x: 294, startPoint y: 128, endPoint x: 214, endPoint y: 97, distance: 85.5
click at [222, 105] on div "Rota 23 - Placa AC995HY 0000365476 - D Z S.R.L. Limpar filtros Janela de atendi…" at bounding box center [281, 125] width 562 height 250
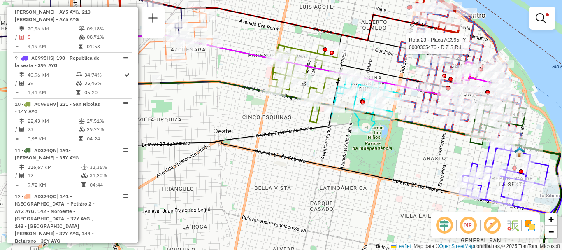
drag, startPoint x: 271, startPoint y: 141, endPoint x: 218, endPoint y: 86, distance: 76.5
click at [218, 88] on div "Rota 23 - Placa AC995HY 0000365476 - D Z S.R.L. Limpar filtros Janela de atendi…" at bounding box center [281, 125] width 562 height 250
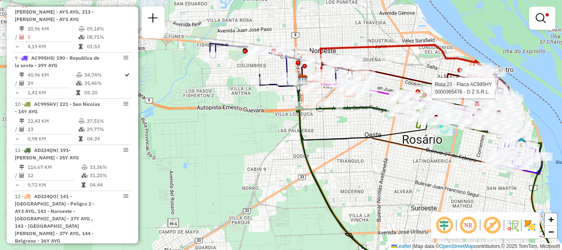
drag, startPoint x: 280, startPoint y: 197, endPoint x: 418, endPoint y: 176, distance: 139.7
click at [418, 176] on div "Rota 23 - Placa AC995HY 0000365476 - D Z S.R.L. Limpar filtros Janela de atendi…" at bounding box center [281, 125] width 562 height 250
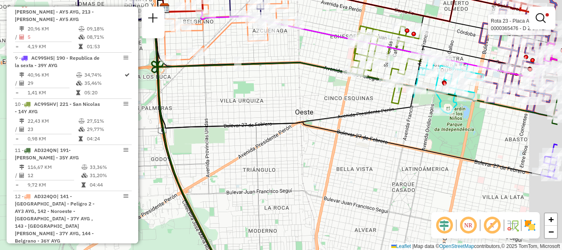
drag, startPoint x: 423, startPoint y: 153, endPoint x: 361, endPoint y: 160, distance: 62.0
click at [361, 160] on div "Rota 23 - Placa AC995HY 0000365476 - D Z S.R.L. Limpar filtros Janela de atendi…" at bounding box center [281, 125] width 562 height 250
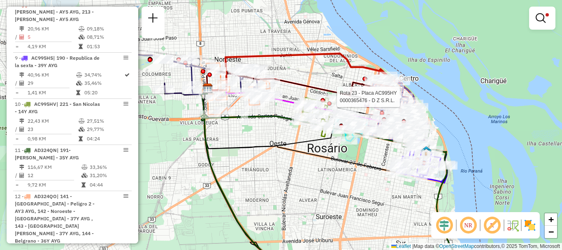
drag, startPoint x: 345, startPoint y: 172, endPoint x: 335, endPoint y: 172, distance: 10.3
click at [335, 172] on div "Rota 23 - Placa AC995HY 0000365476 - D Z S.R.L. Limpar filtros Janela de atendi…" at bounding box center [281, 125] width 562 height 250
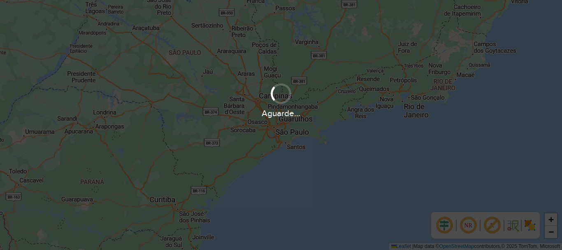
scroll to position [576, 0]
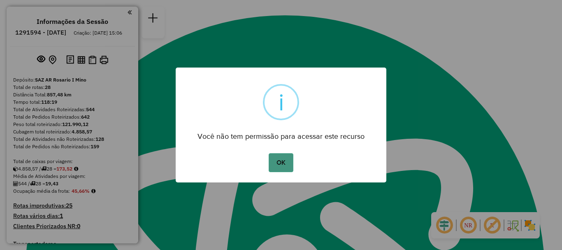
click at [274, 164] on button "OK" at bounding box center [281, 162] width 24 height 19
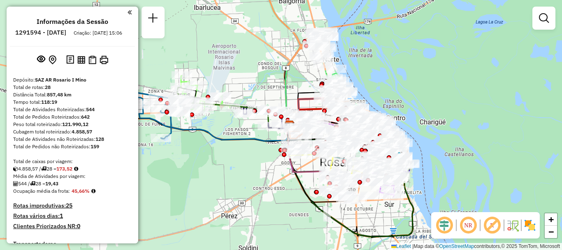
drag, startPoint x: 320, startPoint y: 120, endPoint x: 369, endPoint y: 216, distance: 107.2
click at [369, 216] on div "Janela de atendimento Grade de atendimento Capacidade Transportadoras Veículos …" at bounding box center [281, 125] width 562 height 250
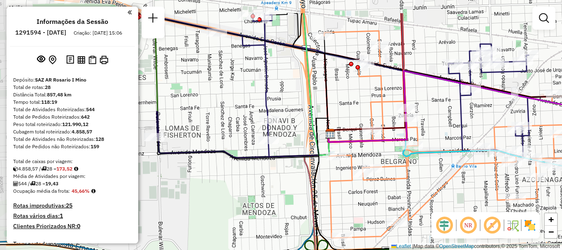
drag, startPoint x: 440, startPoint y: 109, endPoint x: 459, endPoint y: 142, distance: 38.7
click at [459, 142] on icon at bounding box center [247, 85] width 563 height 144
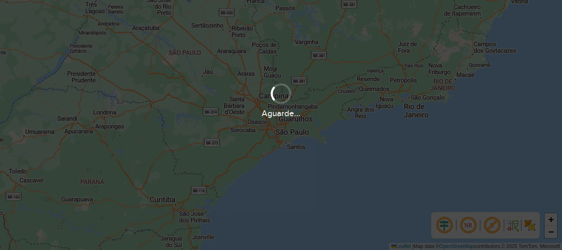
scroll to position [576, 0]
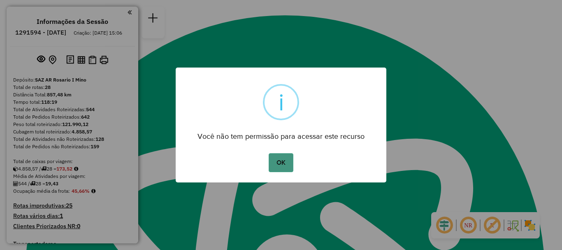
click at [285, 158] on button "OK" at bounding box center [281, 162] width 24 height 19
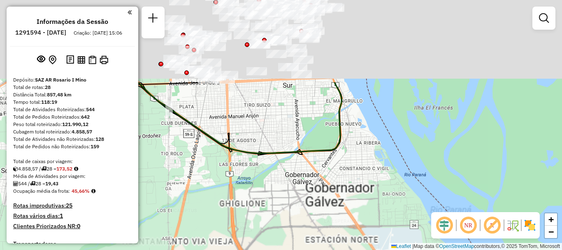
drag, startPoint x: 340, startPoint y: 192, endPoint x: 385, endPoint y: 227, distance: 57.0
click at [385, 227] on div "Janela de atendimento Grade de atendimento Capacidade Transportadoras Veículos …" at bounding box center [281, 125] width 562 height 250
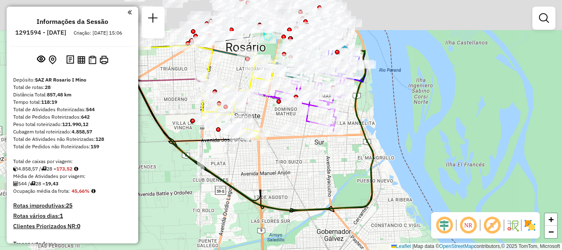
drag, startPoint x: 337, startPoint y: 167, endPoint x: 362, endPoint y: 199, distance: 41.3
click at [362, 199] on div "Janela de atendimento Grade de atendimento Capacidade Transportadoras Veículos …" at bounding box center [281, 125] width 562 height 250
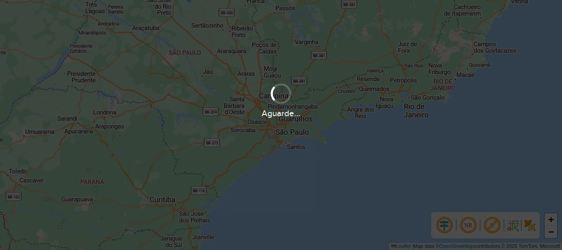
scroll to position [576, 0]
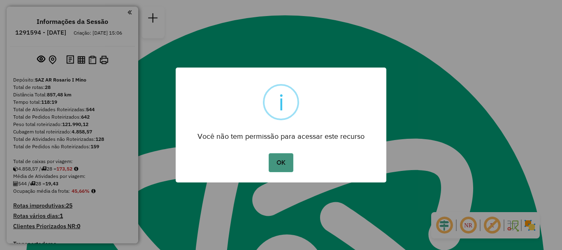
click at [283, 158] on button "OK" at bounding box center [281, 162] width 24 height 19
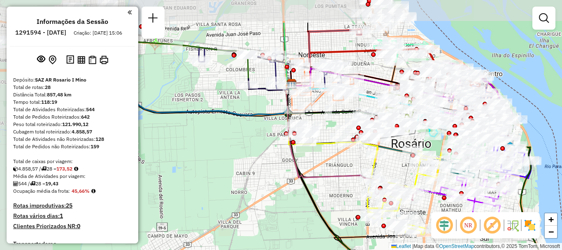
drag, startPoint x: 301, startPoint y: 108, endPoint x: 397, endPoint y: 156, distance: 107.8
click at [397, 156] on div "Rota 19 - Placa PLF968 0000436025 - MONTIVERO [PERSON_NAME] de atendimento Grad…" at bounding box center [281, 125] width 562 height 250
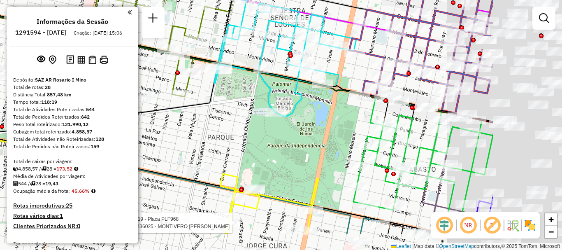
drag, startPoint x: 382, startPoint y: 147, endPoint x: 229, endPoint y: 102, distance: 159.4
click at [228, 101] on div "Rota 19 - Placa PLF968 0000436025 - MONTIVERO [PERSON_NAME] de atendimento Grad…" at bounding box center [281, 125] width 562 height 250
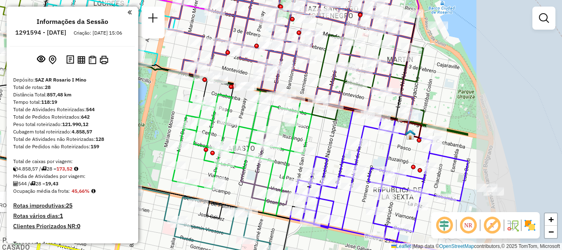
drag, startPoint x: 481, startPoint y: 148, endPoint x: 330, endPoint y: 134, distance: 151.7
click at [331, 134] on div "Rota 19 - Placa PLF968 0000436025 - MONTIVERO [PERSON_NAME] de atendimento Grad…" at bounding box center [281, 125] width 562 height 250
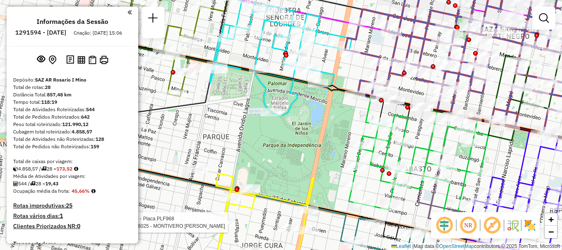
drag, startPoint x: 399, startPoint y: 151, endPoint x: 561, endPoint y: 177, distance: 163.8
click at [488, 162] on icon at bounding box center [418, 173] width 139 height 125
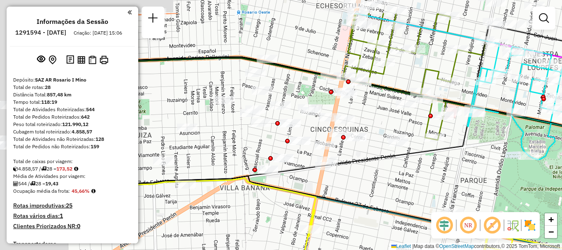
drag, startPoint x: 212, startPoint y: 141, endPoint x: 531, endPoint y: 223, distance: 329.7
click at [531, 223] on hb-router-mapa "Informações da Sessão 1291594 - 10/10/2025 Criação: 09/10/2025 15:06 Depósito: …" at bounding box center [281, 125] width 562 height 250
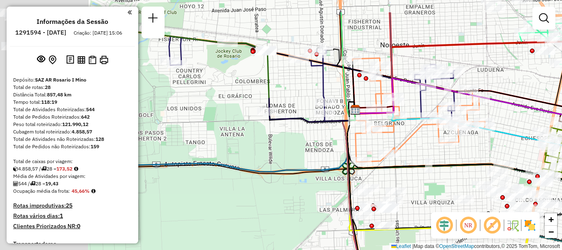
drag, startPoint x: 208, startPoint y: 132, endPoint x: 492, endPoint y: 206, distance: 293.4
click at [492, 206] on icon at bounding box center [435, 211] width 185 height 202
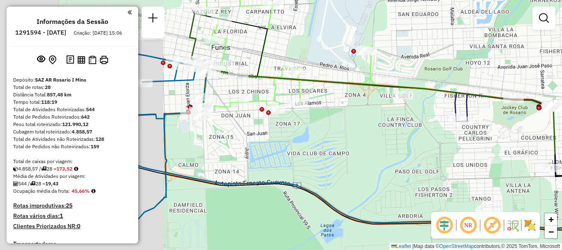
drag, startPoint x: 439, startPoint y: 179, endPoint x: 505, endPoint y: 196, distance: 68.3
click at [504, 196] on div "Rota 19 - Placa PLF968 0000436025 - MONTIVERO SILVIA VANESA Rota 9 - Placa AC99…" at bounding box center [281, 125] width 562 height 250
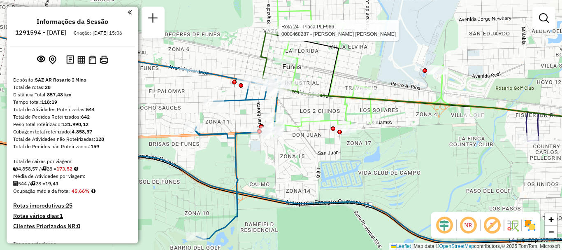
select select "**********"
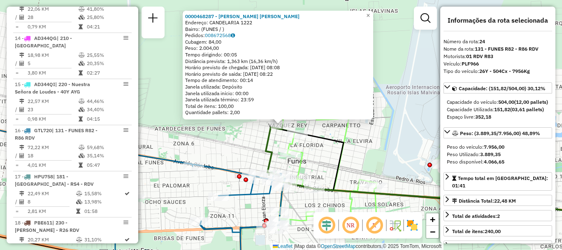
scroll to position [1458, 0]
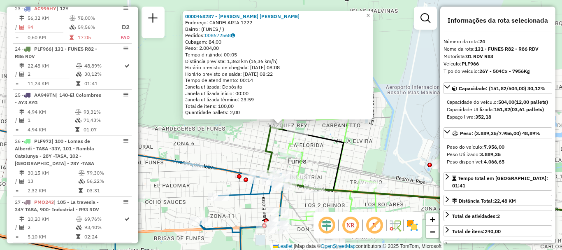
click at [376, 161] on div "0000468287 - BARRIONUEVO SERGIO ADRIAN Endereço: CANDELARIA 1222 Bairro: (FUNES…" at bounding box center [281, 125] width 562 height 250
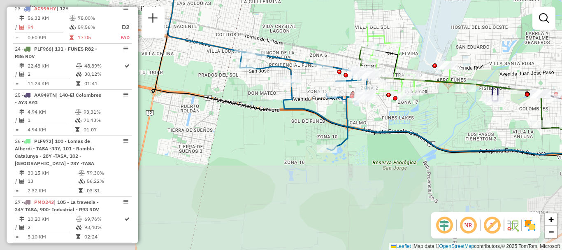
drag, startPoint x: 400, startPoint y: 176, endPoint x: 435, endPoint y: 86, distance: 96.6
click at [435, 86] on icon at bounding box center [473, 100] width 224 height 60
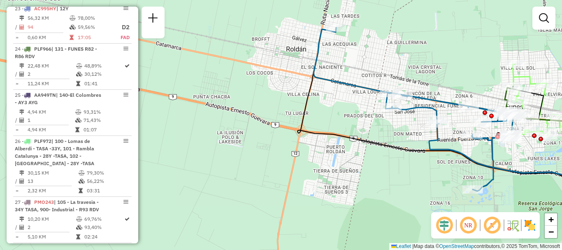
drag, startPoint x: 323, startPoint y: 136, endPoint x: 468, endPoint y: 176, distance: 151.2
click at [468, 176] on div "Janela de atendimento Grade de atendimento Capacidade Transportadoras Veículos …" at bounding box center [281, 125] width 562 height 250
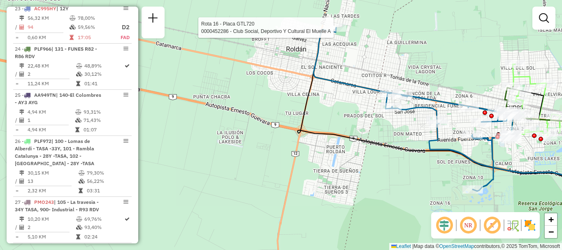
select select "**********"
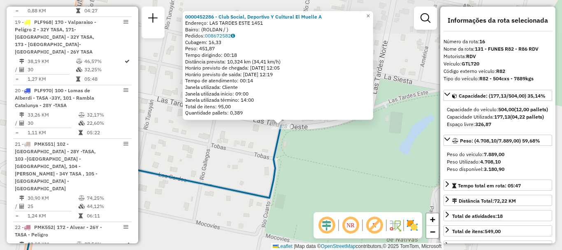
scroll to position [1050, 0]
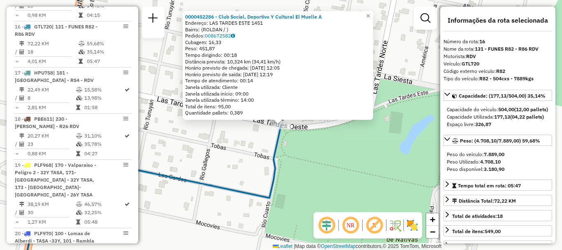
click at [341, 148] on div "0000452286 - Club Social, Deportivo Y Cultural El Muelle A Endereço: LAS TARDES…" at bounding box center [281, 125] width 562 height 250
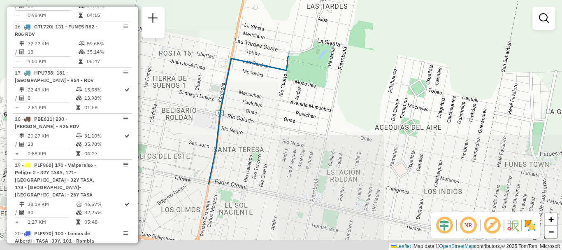
drag, startPoint x: 333, startPoint y: 72, endPoint x: 311, endPoint y: 32, distance: 46.0
click at [311, 34] on div "Janela de atendimento Grade de atendimento Capacidade Transportadoras Veículos …" at bounding box center [281, 125] width 562 height 250
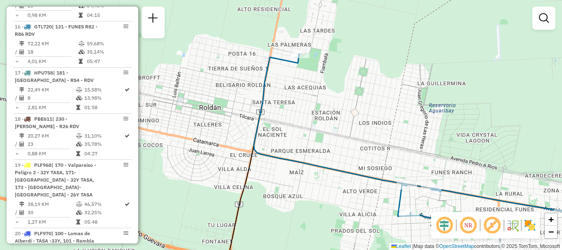
drag, startPoint x: 368, startPoint y: 138, endPoint x: 301, endPoint y: 31, distance: 126.0
click at [297, 25] on div "Janela de atendimento Grade de atendimento Capacidade Transportadoras Veículos …" at bounding box center [281, 125] width 562 height 250
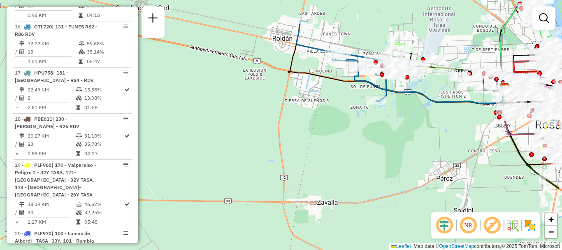
drag, startPoint x: 380, startPoint y: 84, endPoint x: 337, endPoint y: 43, distance: 59.4
click at [337, 49] on div at bounding box center [341, 53] width 21 height 8
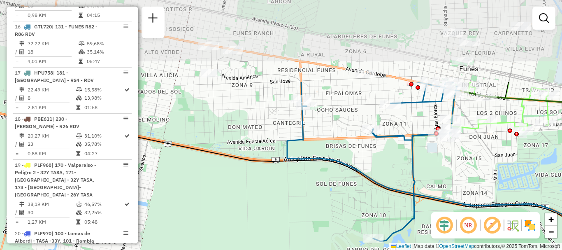
drag, startPoint x: 389, startPoint y: 117, endPoint x: 399, endPoint y: 178, distance: 62.0
click at [399, 178] on div "Janela de atendimento Grade de atendimento Capacidade Transportadoras Veículos …" at bounding box center [281, 125] width 562 height 250
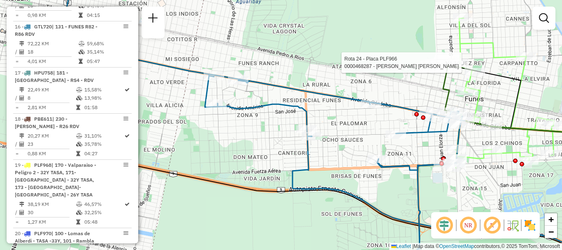
select select "**********"
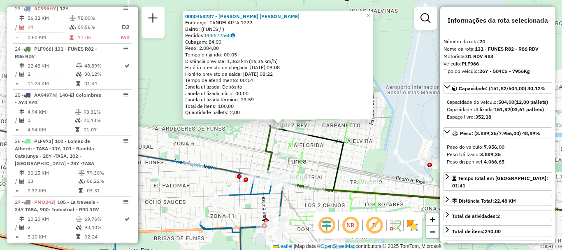
scroll to position [41, 0]
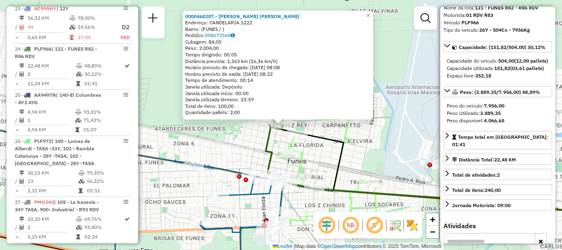
click at [379, 161] on div "0000468287 - BARRIONUEVO SERGIO ADRIAN Endereço: CANDELARIA 1222 Bairro: (FUNES…" at bounding box center [281, 125] width 562 height 250
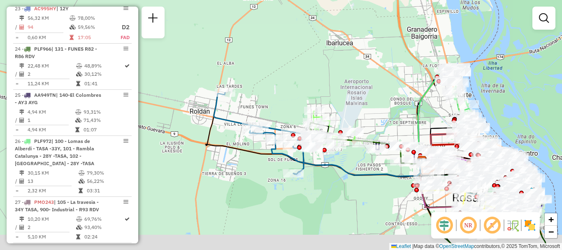
drag, startPoint x: 452, startPoint y: 158, endPoint x: 411, endPoint y: 129, distance: 50.7
click at [411, 129] on div "Janela de atendimento Grade de atendimento Capacidade Transportadoras Veículos …" at bounding box center [281, 125] width 562 height 250
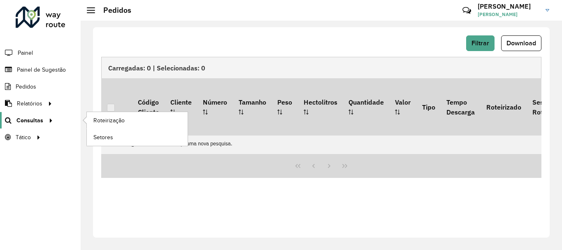
scroll to position [576, 0]
click at [97, 122] on span "Roteirização" at bounding box center [109, 120] width 33 height 9
click at [104, 120] on span "Roteirização" at bounding box center [109, 120] width 33 height 9
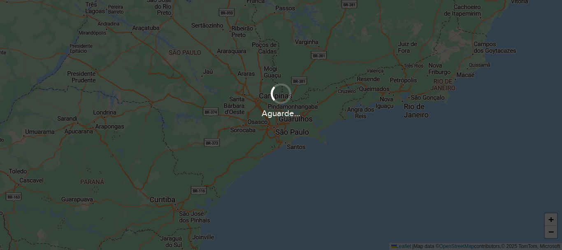
scroll to position [576, 0]
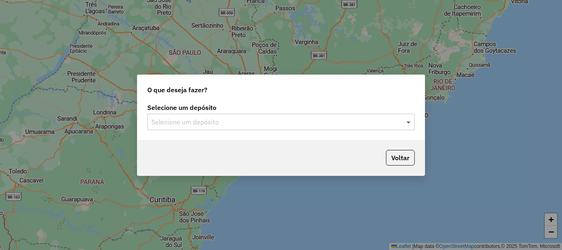
click at [406, 122] on span at bounding box center [409, 122] width 10 height 10
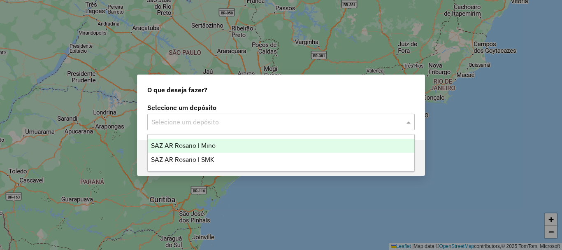
click at [197, 142] on span "SAZ AR Rosario I Mino" at bounding box center [183, 145] width 65 height 7
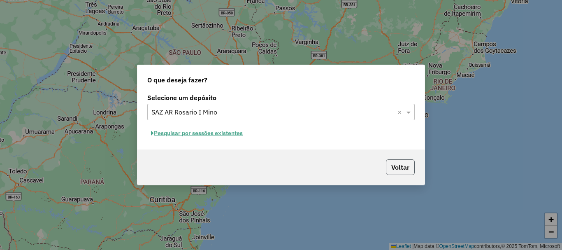
click at [394, 166] on button "Voltar" at bounding box center [400, 167] width 29 height 16
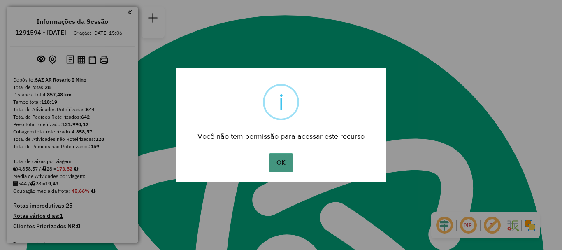
click at [284, 157] on button "OK" at bounding box center [281, 162] width 24 height 19
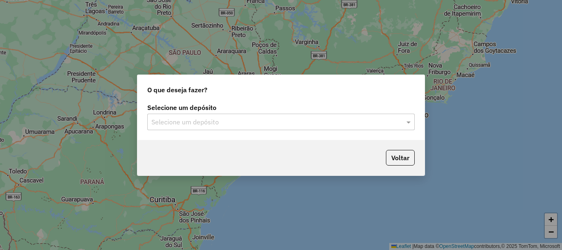
scroll to position [576, 0]
click at [407, 121] on span at bounding box center [409, 122] width 10 height 10
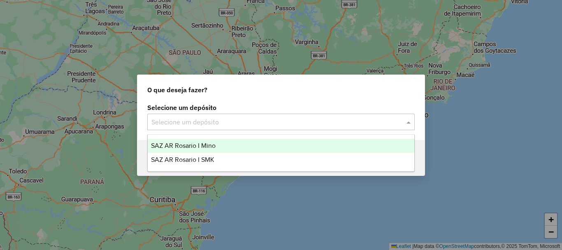
click at [204, 144] on span "SAZ AR Rosario I Mino" at bounding box center [183, 145] width 65 height 7
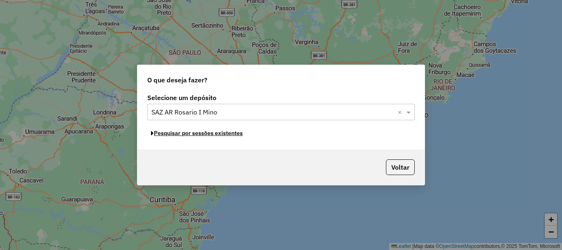
click at [202, 136] on button "Pesquisar por sessões existentes" at bounding box center [196, 133] width 99 height 13
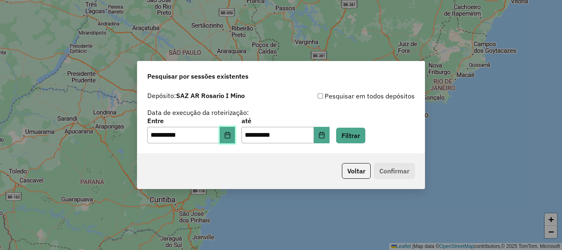
click at [227, 134] on button "Choose Date" at bounding box center [228, 135] width 16 height 16
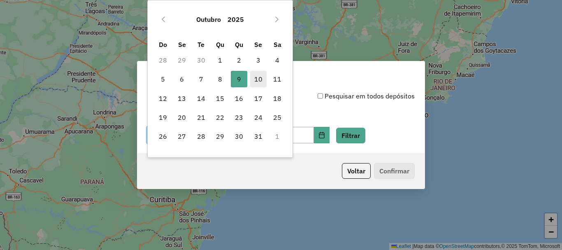
click at [259, 78] on span "10" at bounding box center [258, 79] width 16 height 16
type input "**********"
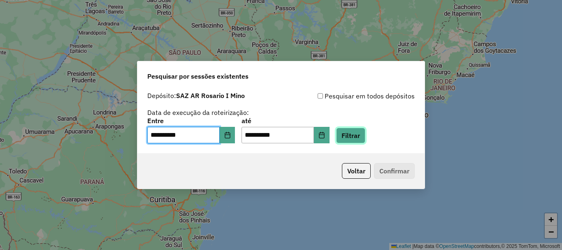
click at [365, 131] on button "Filtrar" at bounding box center [350, 136] width 29 height 16
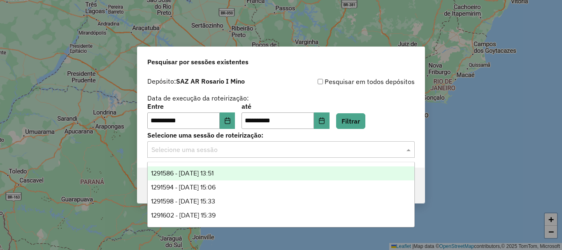
click at [411, 151] on span at bounding box center [409, 149] width 10 height 10
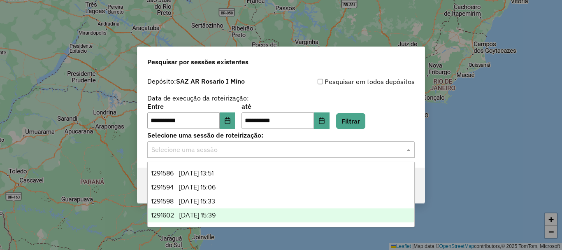
click at [213, 216] on span "1291602 - [DATE] 15:39" at bounding box center [183, 214] width 65 height 7
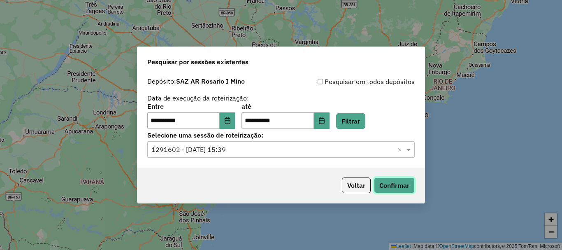
click at [399, 186] on button "Confirmar" at bounding box center [394, 185] width 41 height 16
click at [387, 183] on button "Confirmar" at bounding box center [394, 185] width 41 height 16
click at [399, 183] on button "Confirmar" at bounding box center [394, 185] width 41 height 16
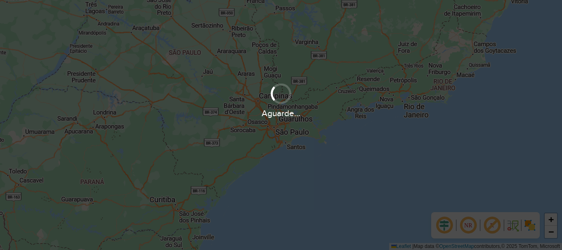
scroll to position [576, 0]
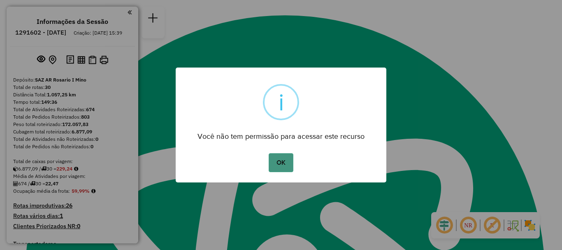
click at [283, 167] on button "OK" at bounding box center [281, 162] width 24 height 19
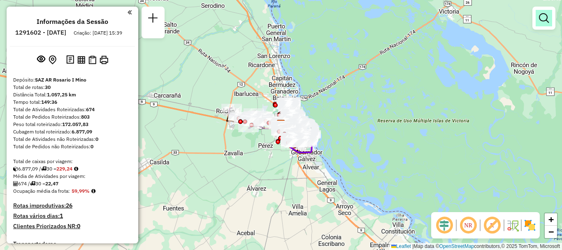
click at [540, 16] on em at bounding box center [544, 18] width 10 height 10
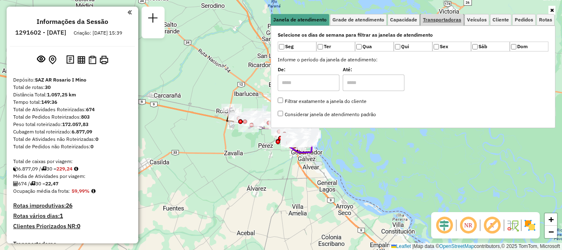
click at [433, 17] on span "Transportadoras" at bounding box center [442, 19] width 38 height 5
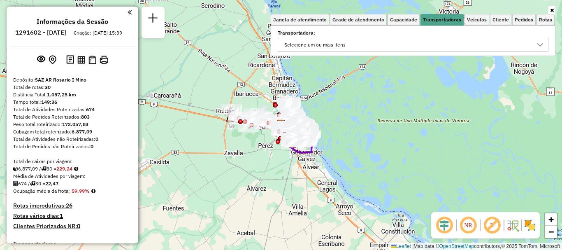
click at [542, 42] on icon at bounding box center [540, 45] width 7 height 7
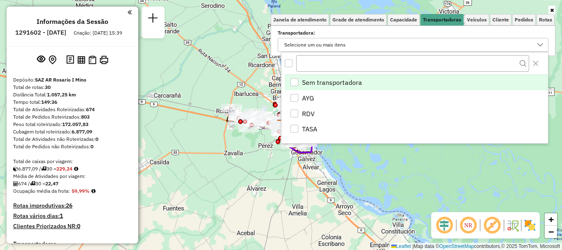
scroll to position [5, 28]
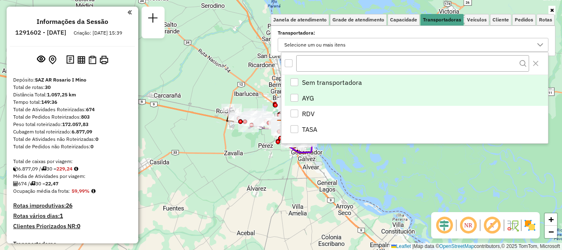
click at [291, 97] on div "AYG" at bounding box center [294, 98] width 8 height 8
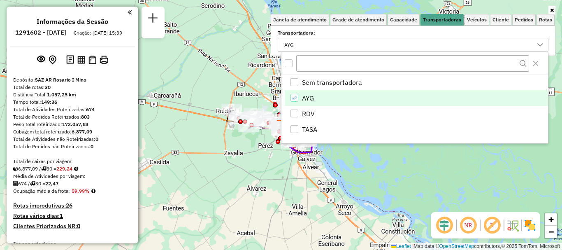
click at [394, 169] on div "Janela de atendimento Grade de atendimento Capacidade Transportadoras Veículos …" at bounding box center [281, 125] width 562 height 250
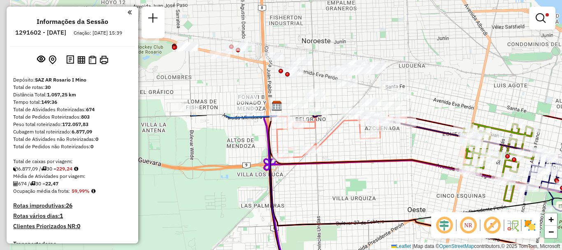
drag, startPoint x: 242, startPoint y: 117, endPoint x: 422, endPoint y: 253, distance: 225.5
click at [422, 249] on html "Aplicando filtros Pop-up bloqueado! Seu navegador bloqueou automáticamente a ab…" at bounding box center [281, 125] width 562 height 250
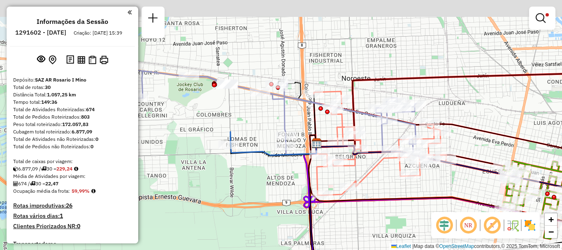
drag, startPoint x: 384, startPoint y: 207, endPoint x: 422, endPoint y: 243, distance: 52.4
click at [422, 243] on div "Limpar filtros Janela de atendimento Grade de atendimento Capacidade Transporta…" at bounding box center [281, 125] width 562 height 250
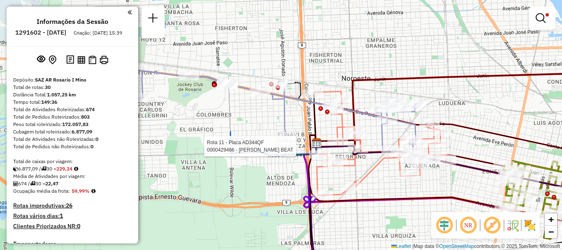
select select "**********"
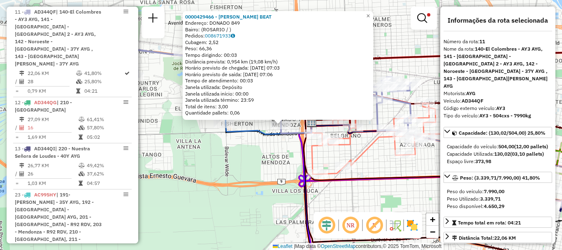
scroll to position [41, 0]
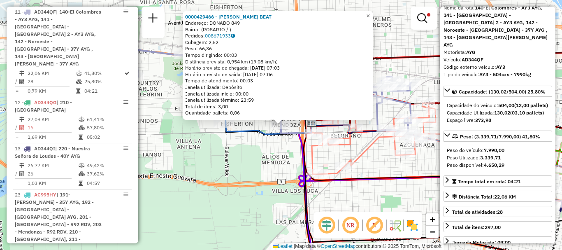
click at [410, 199] on div "0000429466 - SILVA ROSA BEAT Endereço: DONADO 849 Bairro: (ROSARIO / ) Pedidos:…" at bounding box center [281, 125] width 562 height 250
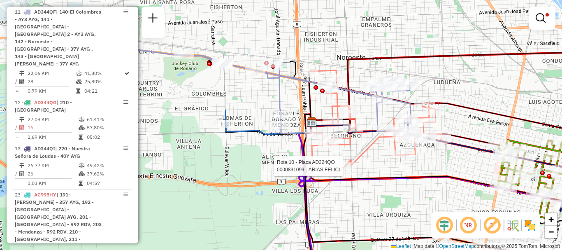
select select "**********"
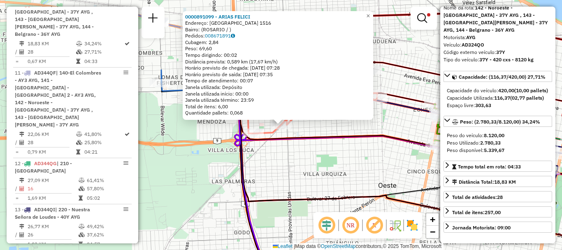
click at [369, 178] on div "0000891099 - ARIAS FELICI Endereço: BOLIVIA 1516 Bairro: (ROSARIO / ) Pedidos: …" at bounding box center [281, 125] width 562 height 250
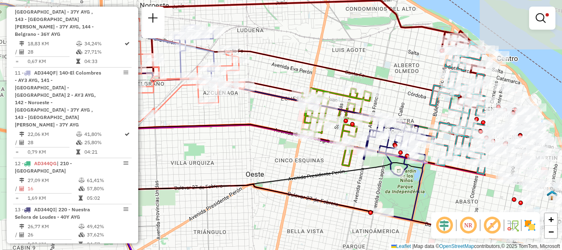
drag, startPoint x: 371, startPoint y: 159, endPoint x: 243, endPoint y: 148, distance: 128.4
click at [239, 149] on div "Limpar filtros Janela de atendimento Grade de atendimento Capacidade Transporta…" at bounding box center [281, 125] width 562 height 250
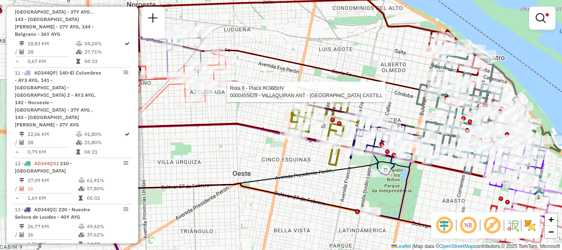
select select "**********"
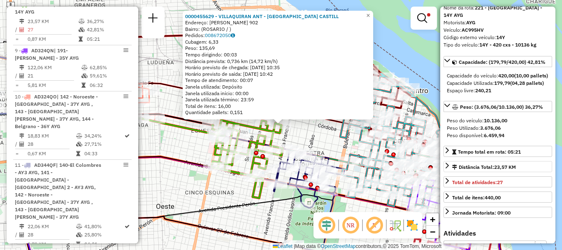
scroll to position [82, 0]
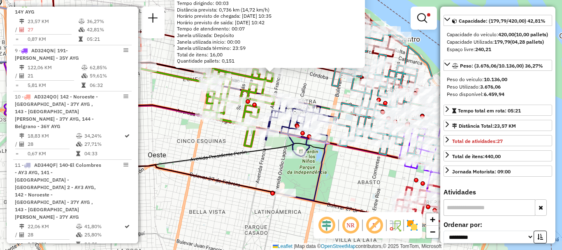
drag, startPoint x: 350, startPoint y: 203, endPoint x: 342, endPoint y: 152, distance: 52.1
click at [342, 152] on div "0000455629 - VILLAQUIRAN ANT - JIMENEZ CASTILL Endereço: VERA MUJICA 902 Bairro…" at bounding box center [281, 125] width 562 height 250
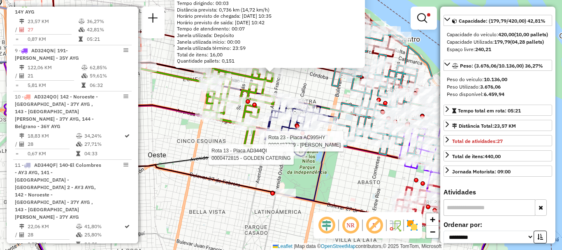
click at [292, 158] on div at bounding box center [296, 154] width 21 height 8
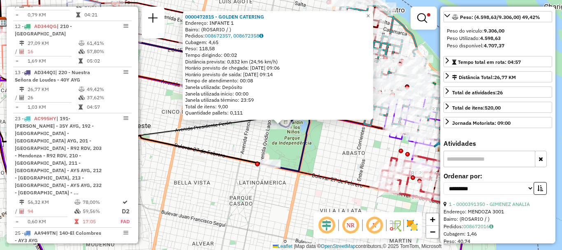
scroll to position [172, 0]
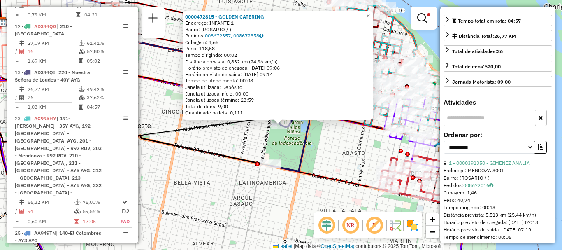
click at [325, 168] on div "0000472815 - GOLDEN CATERING Endereço: INFANTE 1 Bairro: (ROSARIO / ) Pedidos: …" at bounding box center [281, 125] width 562 height 250
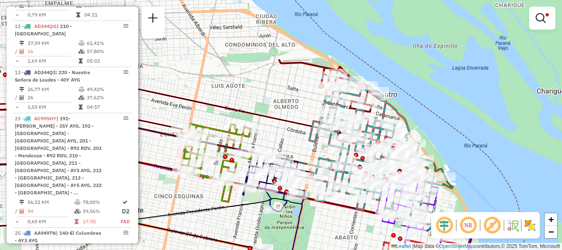
drag, startPoint x: 336, startPoint y: 161, endPoint x: 329, endPoint y: 246, distance: 85.1
click at [329, 246] on div "Limpar filtros Janela de atendimento Grade de atendimento Capacidade Transporta…" at bounding box center [281, 125] width 562 height 250
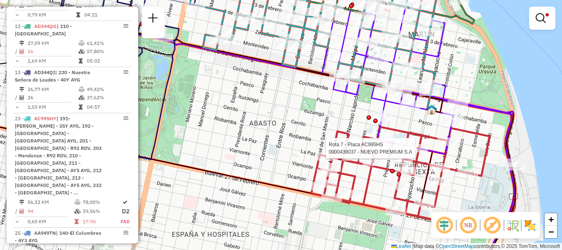
select select "**********"
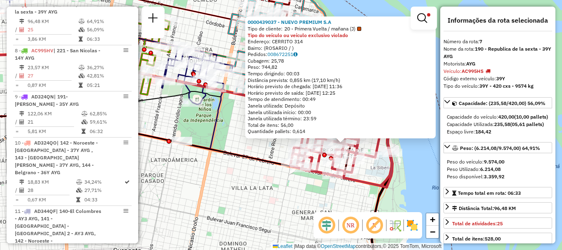
scroll to position [41, 0]
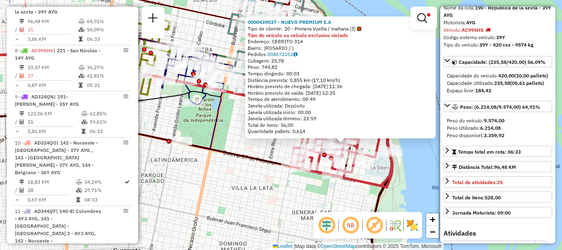
click at [407, 194] on div "0000439037 - NUEVO PREMIUM S.A Tipo de cliente: 20 - Primera Vuelta / mañana (J…" at bounding box center [281, 125] width 562 height 250
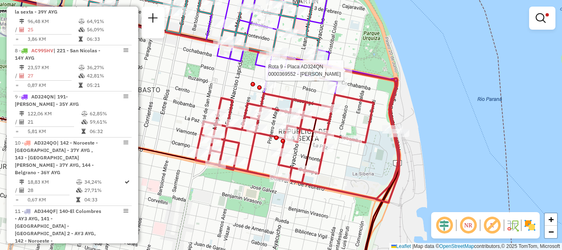
select select "**********"
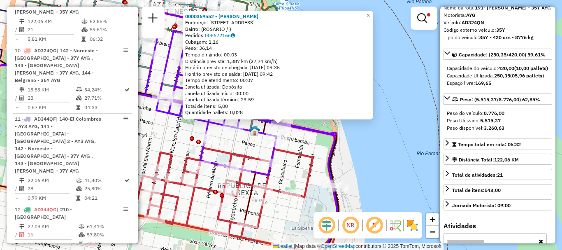
scroll to position [82, 0]
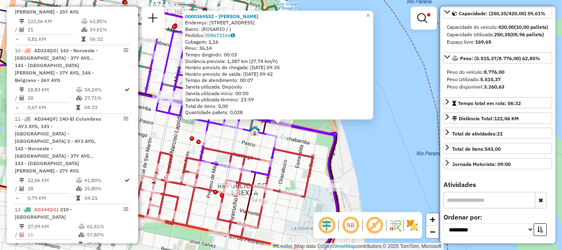
click at [408, 176] on div "0000369552 - SHEA NANCY B Endereço: AVDA PELLEGRINI 99 Bairro: (ROSARIO / ) Ped…" at bounding box center [281, 125] width 562 height 250
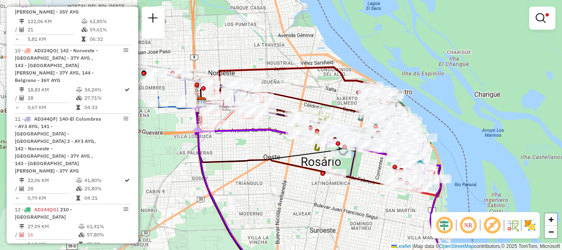
drag, startPoint x: 298, startPoint y: 197, endPoint x: 417, endPoint y: 204, distance: 119.5
click at [417, 204] on div "Limpar filtros Janela de atendimento Grade de atendimento Capacidade Transporta…" at bounding box center [281, 125] width 562 height 250
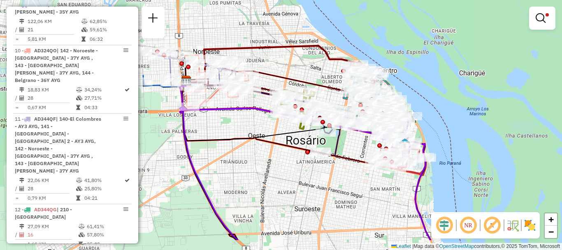
drag, startPoint x: 346, startPoint y: 159, endPoint x: 254, endPoint y: 124, distance: 98.0
click at [254, 124] on div "Limpar filtros Janela de atendimento Grade de atendimento Capacidade Transporta…" at bounding box center [281, 125] width 562 height 250
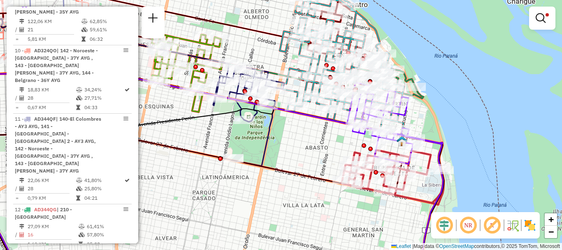
click at [326, 123] on icon at bounding box center [197, 145] width 491 height 258
select select "**********"
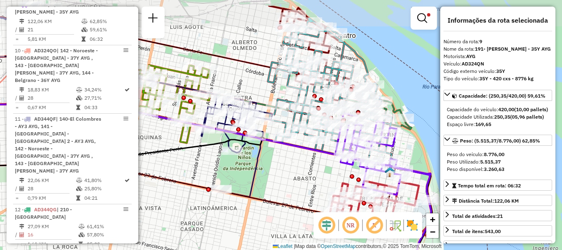
drag, startPoint x: 324, startPoint y: 128, endPoint x: 289, endPoint y: 167, distance: 52.4
click at [289, 167] on div "Limpar filtros Janela de atendimento Grade de atendimento Capacidade Transporta…" at bounding box center [281, 125] width 562 height 250
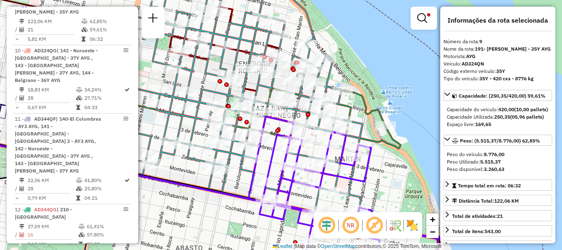
click at [388, 84] on div "Limpar filtros Janela de atendimento Grade de atendimento Capacidade Transporta…" at bounding box center [281, 125] width 562 height 250
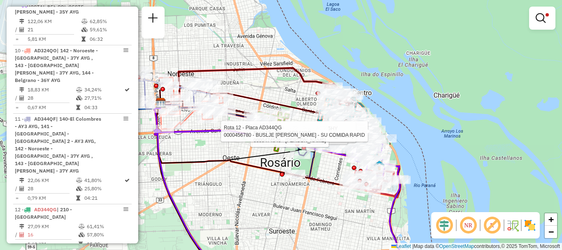
click at [322, 206] on div "Rota 23 - Placa AC995HY 0000355413 - SANTORO GERMAN Rota 23 - Placa AC995HY 000…" at bounding box center [281, 125] width 562 height 250
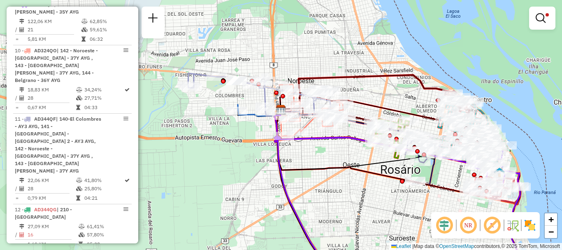
drag, startPoint x: 230, startPoint y: 169, endPoint x: 350, endPoint y: 176, distance: 120.3
click at [350, 176] on div "Limpar filtros Janela de atendimento Grade de atendimento Capacidade Transporta…" at bounding box center [281, 125] width 562 height 250
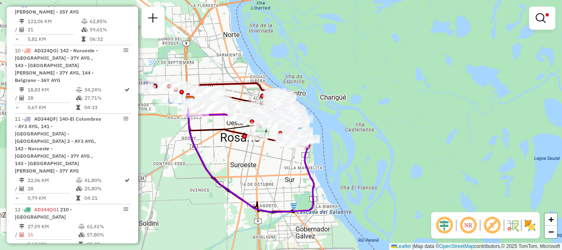
drag, startPoint x: 273, startPoint y: 172, endPoint x: 197, endPoint y: 136, distance: 84.1
click at [198, 137] on div "Limpar filtros Janela de atendimento Grade de atendimento Capacidade Transporta…" at bounding box center [281, 125] width 562 height 250
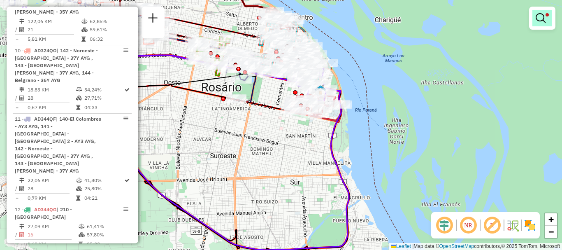
click at [537, 17] on em at bounding box center [541, 18] width 10 height 10
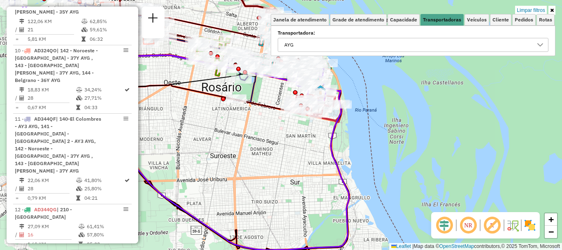
click at [540, 46] on icon at bounding box center [540, 44] width 6 height 3
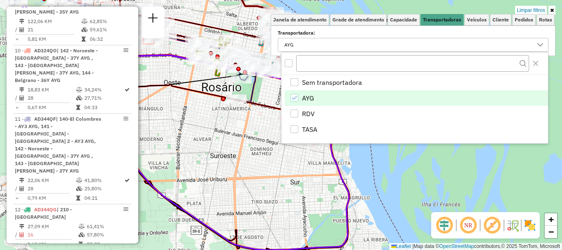
click at [295, 95] on icon "AYG" at bounding box center [294, 98] width 6 height 6
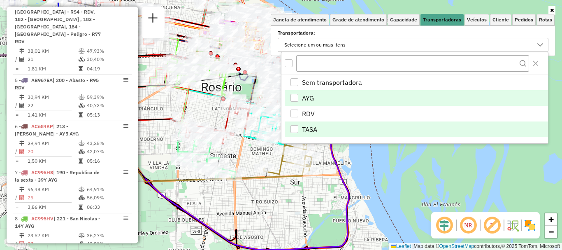
click at [294, 128] on div "TASA" at bounding box center [294, 129] width 8 height 8
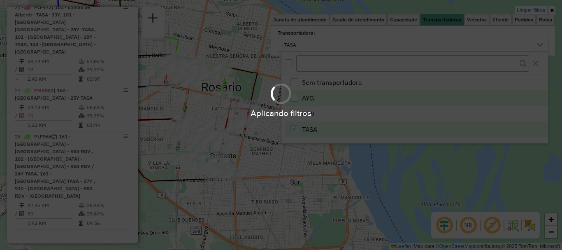
scroll to position [520, 0]
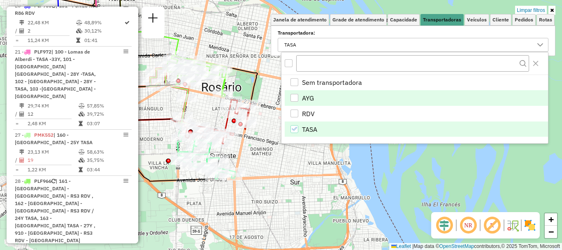
click at [293, 183] on hb-app "Aplicando filtros Pop-up bloqueado! Seu navegador bloqueou automáticamente a ab…" at bounding box center [281, 125] width 562 height 250
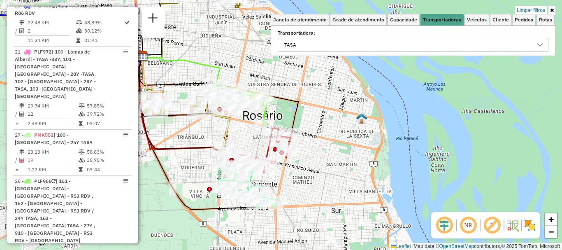
drag, startPoint x: 310, startPoint y: 176, endPoint x: 322, endPoint y: 183, distance: 13.5
click at [322, 183] on div "Limpar filtros Janela de atendimento Grade de atendimento Capacidade Transporta…" at bounding box center [281, 125] width 562 height 250
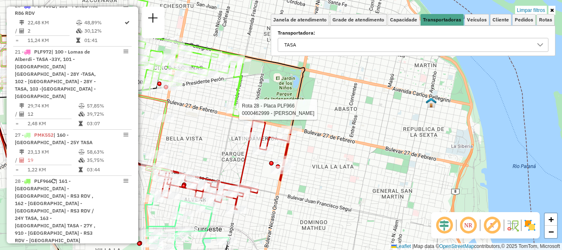
select select "**********"
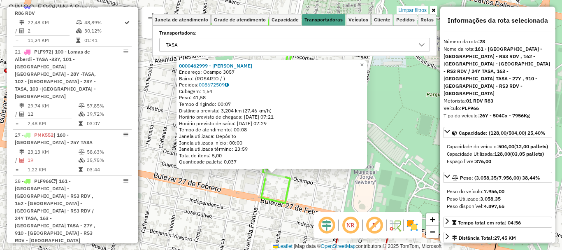
drag, startPoint x: 297, startPoint y: 153, endPoint x: 502, endPoint y: 174, distance: 205.6
click at [502, 174] on hb-router-mapa "Informações da Sessão 1291602 - 10/10/2025 Criação: 09/10/2025 15:39 Depósito: …" at bounding box center [281, 125] width 562 height 250
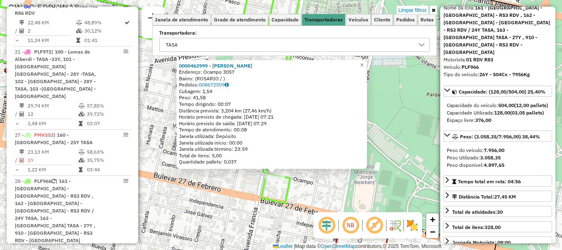
click at [408, 140] on div "0000462999 - MARIANA NOELIA Endereço: Ocampo 3057 Bairro: (ROSARIO / ) Pedidos:…" at bounding box center [281, 125] width 562 height 250
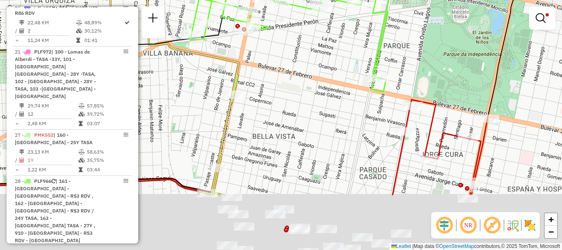
drag, startPoint x: 365, startPoint y: 130, endPoint x: 398, endPoint y: 61, distance: 76.4
click at [396, 65] on div "Limpar filtros Janela de atendimento Grade de atendimento Capacidade Transporta…" at bounding box center [281, 125] width 562 height 250
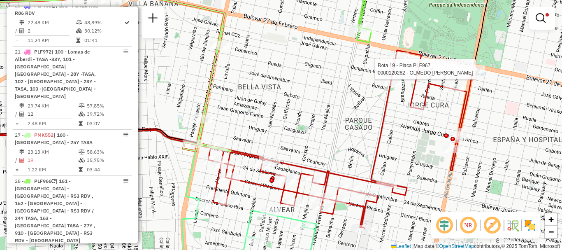
select select "**********"
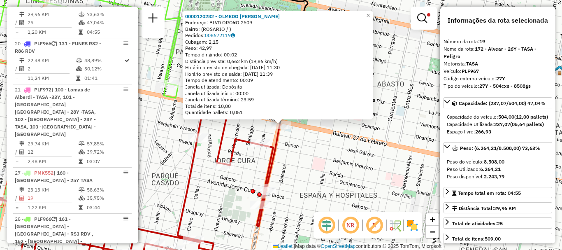
scroll to position [461, 0]
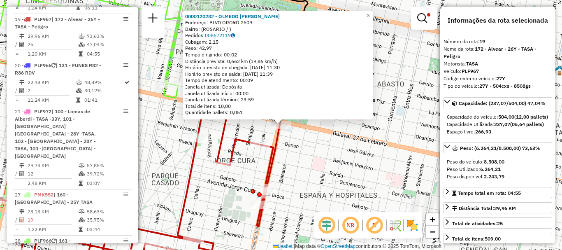
click at [320, 153] on div "0000120282 - OLMEDO MIGUEL ANGEL Endereço: BLVD ORO¥O 2609 Bairro: (ROSARIO / )…" at bounding box center [281, 125] width 562 height 250
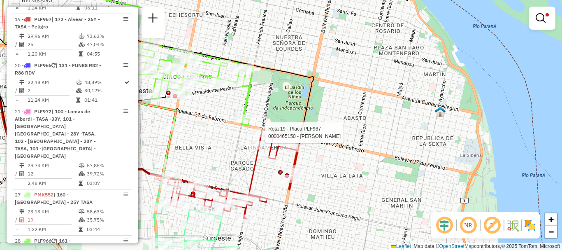
select select "**********"
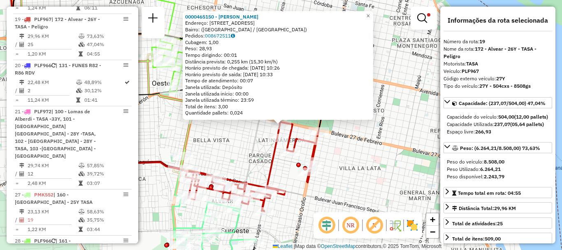
click at [225, 155] on div "0000465150 - MUIA MAURICIO SEBASTIAN Endereço: Avenida Ovidio Lagos, 2699 Bairr…" at bounding box center [281, 125] width 562 height 250
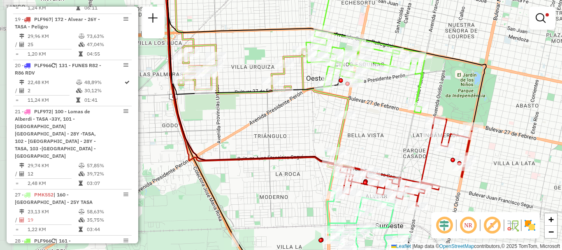
drag, startPoint x: 262, startPoint y: 113, endPoint x: 390, endPoint y: 122, distance: 129.1
click at [390, 122] on div "Limpar filtros Janela de atendimento Grade de atendimento Capacidade Transporta…" at bounding box center [281, 125] width 562 height 250
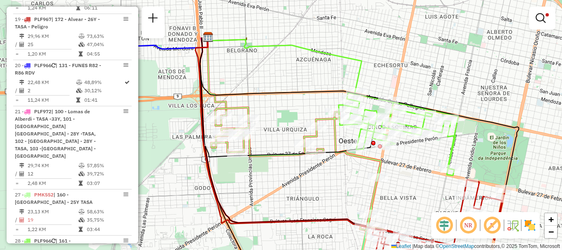
drag, startPoint x: 267, startPoint y: 126, endPoint x: 299, endPoint y: 188, distance: 70.5
click at [299, 188] on div "Limpar filtros Janela de atendimento Grade de atendimento Capacidade Transporta…" at bounding box center [281, 125] width 562 height 250
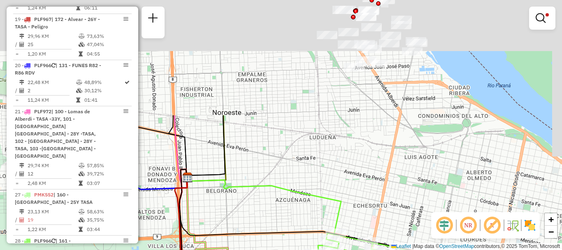
drag, startPoint x: 307, startPoint y: 137, endPoint x: 292, endPoint y: 239, distance: 102.6
click at [292, 239] on icon at bounding box center [338, 249] width 319 height 160
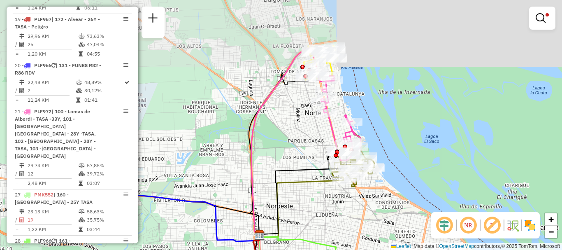
drag, startPoint x: 345, startPoint y: 191, endPoint x: 343, endPoint y: 217, distance: 25.6
click at [343, 217] on div "Rota 27 - Placa PMK552 0000417690 - ZAPATA ELBA ISABEL Limpar filtros Janela de…" at bounding box center [281, 125] width 562 height 250
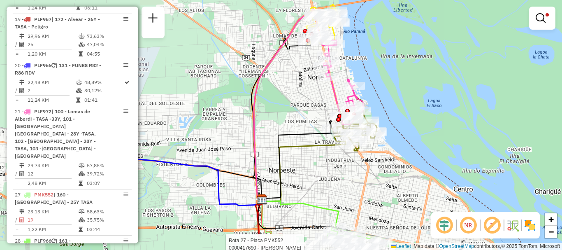
drag, startPoint x: 341, startPoint y: 197, endPoint x: 341, endPoint y: 139, distance: 58.0
click at [341, 141] on div "Rota 27 - Placa PMK552 0000417690 - ZAPATA ELBA ISABEL Limpar filtros Janela de…" at bounding box center [281, 125] width 562 height 250
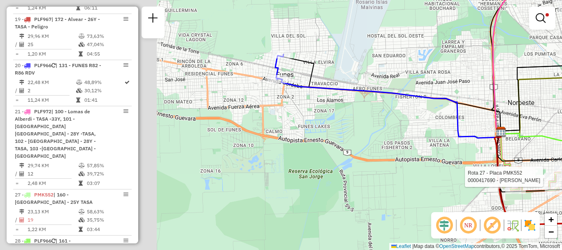
drag, startPoint x: 273, startPoint y: 180, endPoint x: 561, endPoint y: 96, distance: 300.7
click at [561, 132] on icon at bounding box center [539, 146] width 77 height 28
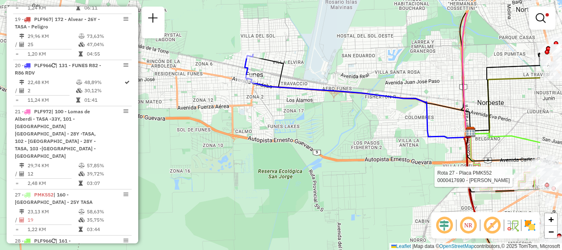
drag, startPoint x: 341, startPoint y: 106, endPoint x: 264, endPoint y: 144, distance: 86.5
click at [264, 144] on div "Rota 27 - Placa PMK552 0000417690 - ZAPATA ELBA ISABEL Limpar filtros Janela de…" at bounding box center [281, 125] width 562 height 250
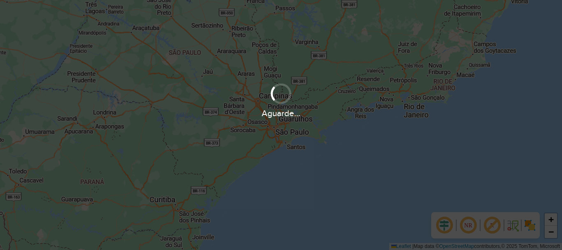
scroll to position [576, 0]
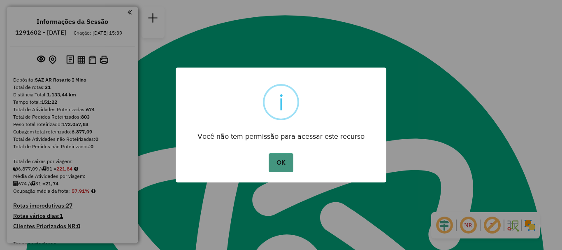
click at [286, 169] on button "OK" at bounding box center [281, 162] width 24 height 19
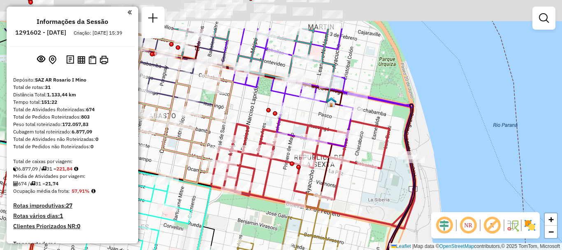
drag, startPoint x: 329, startPoint y: 163, endPoint x: 328, endPoint y: 167, distance: 4.6
click at [328, 167] on icon at bounding box center [179, 216] width 471 height 224
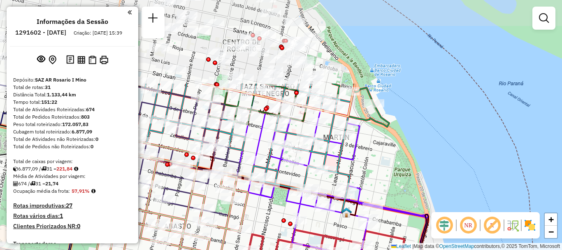
drag, startPoint x: 346, startPoint y: 235, endPoint x: 348, endPoint y: 249, distance: 14.5
click at [348, 249] on div "Rota 22 - Placa HPU758 0000425045 - AGUIRRE VIVIANA Rota 22 - Placa HPU758 0000…" at bounding box center [281, 125] width 562 height 250
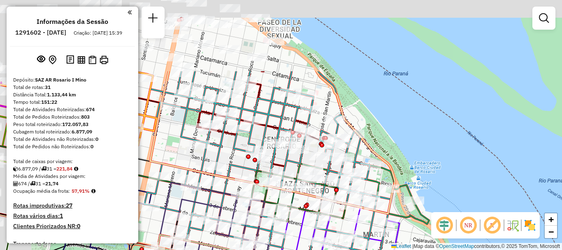
drag, startPoint x: 362, startPoint y: 241, endPoint x: 366, endPoint y: 252, distance: 11.7
click at [366, 249] on html "Aguarde... Pop-up bloqueado! Seu navegador bloqueou automáticamente a abertura …" at bounding box center [281, 125] width 562 height 250
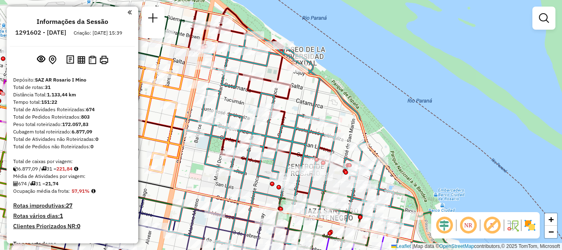
drag, startPoint x: 351, startPoint y: 213, endPoint x: 375, endPoint y: 240, distance: 36.1
click at [375, 240] on div "Rota 22 - Placa HPU758 0000425045 - AGUIRRE VIVIANA Rota 22 - Placa HPU758 0000…" at bounding box center [281, 125] width 562 height 250
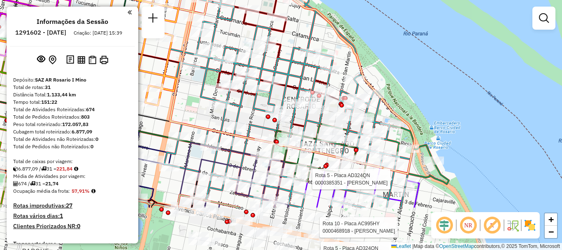
click at [253, 51] on div "Rota 22 - Placa HPU758 0000425045 - AGUIRRE VIVIANA Rota 22 - Placa HPU758 0000…" at bounding box center [281, 125] width 562 height 250
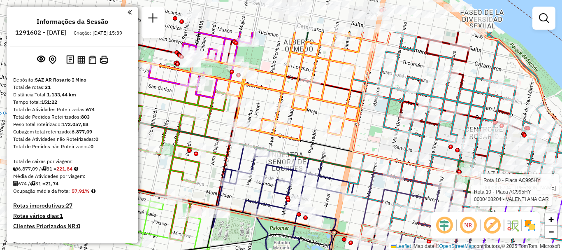
drag, startPoint x: 277, startPoint y: 81, endPoint x: 378, endPoint y: 158, distance: 126.7
click at [378, 158] on icon at bounding box center [473, 118] width 243 height 172
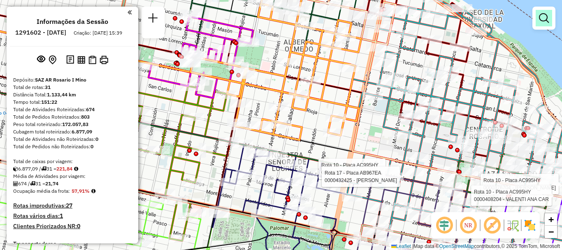
click at [540, 20] on em at bounding box center [544, 18] width 10 height 10
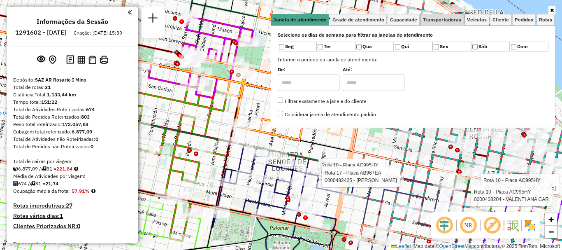
click at [431, 19] on span "Transportadoras" at bounding box center [442, 19] width 38 height 5
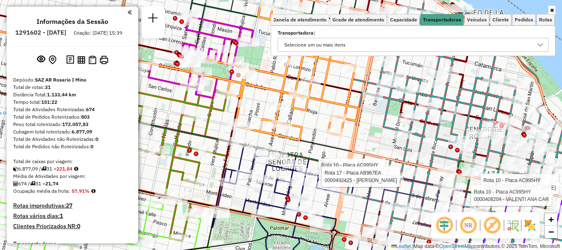
click at [540, 44] on icon at bounding box center [540, 45] width 7 height 7
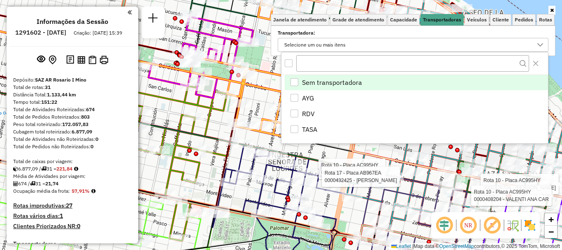
scroll to position [5, 28]
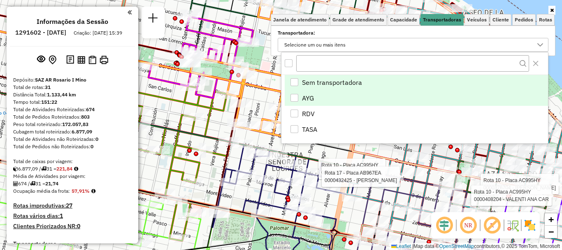
click at [293, 95] on div "AYG" at bounding box center [294, 98] width 8 height 8
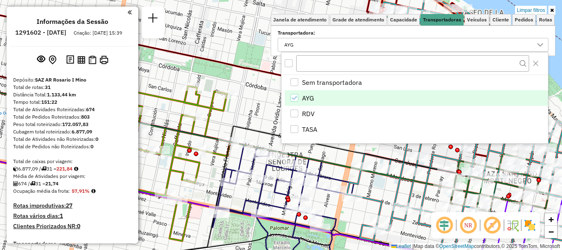
click at [309, 149] on div "Limpar filtros Janela de atendimento Grade de atendimento Capacidade Transporta…" at bounding box center [281, 125] width 562 height 250
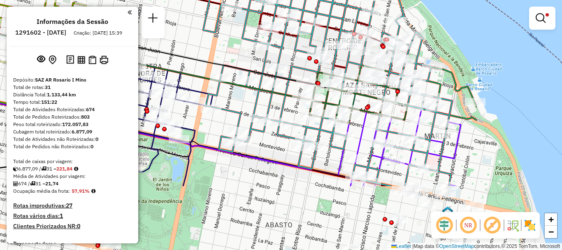
drag, startPoint x: 318, startPoint y: 141, endPoint x: 176, endPoint y: 44, distance: 171.1
click at [176, 44] on icon at bounding box center [125, 111] width 515 height 148
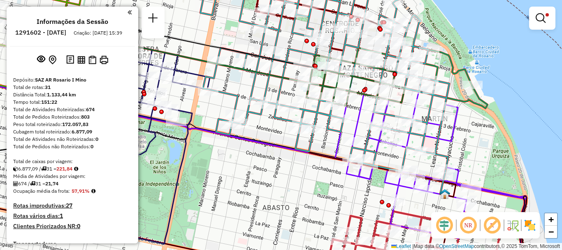
drag, startPoint x: 212, startPoint y: 132, endPoint x: 202, endPoint y: 36, distance: 96.7
click at [206, 74] on icon at bounding box center [233, 170] width 585 height 192
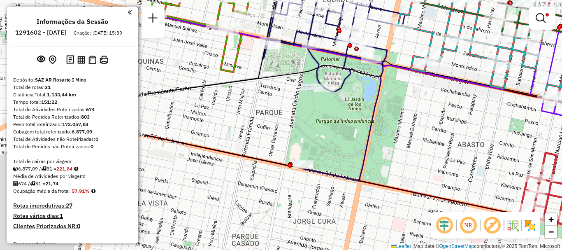
drag, startPoint x: 279, startPoint y: 99, endPoint x: 490, endPoint y: 134, distance: 213.9
click at [490, 134] on div "Limpar filtros Janela de atendimento Grade de atendimento Capacidade Transporta…" at bounding box center [281, 125] width 562 height 250
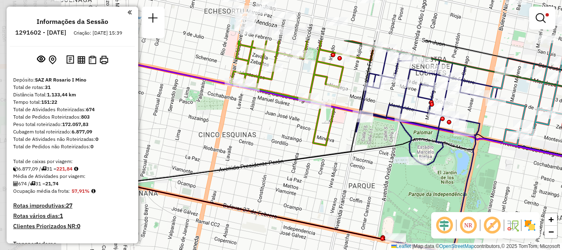
drag, startPoint x: 375, startPoint y: 141, endPoint x: 418, endPoint y: 185, distance: 61.7
click at [477, 222] on hb-router-mapa "Informações da Sessão 1291602 - 10/10/2025 Criação: 09/10/2025 15:39 Depósito: …" at bounding box center [281, 125] width 562 height 250
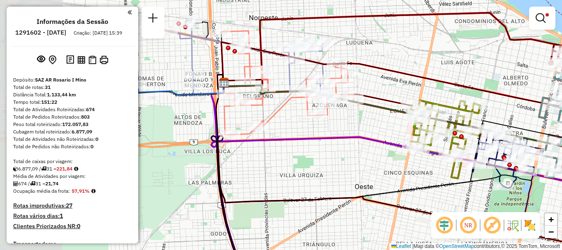
drag, startPoint x: 225, startPoint y: 148, endPoint x: 372, endPoint y: 174, distance: 149.5
click at [372, 174] on div "Limpar filtros Janela de atendimento Grade de atendimento Capacidade Transporta…" at bounding box center [281, 125] width 562 height 250
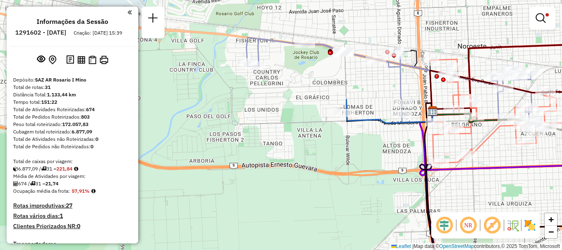
drag, startPoint x: 295, startPoint y: 154, endPoint x: 502, endPoint y: 183, distance: 208.4
click at [502, 183] on div "Limpar filtros Janela de atendimento Grade de atendimento Capacidade Transporta…" at bounding box center [281, 125] width 562 height 250
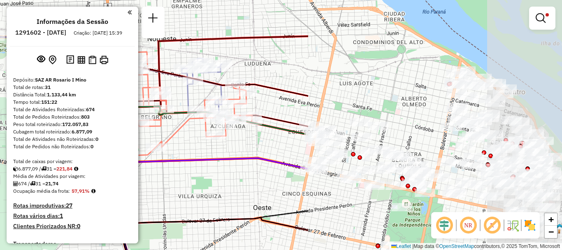
drag, startPoint x: 479, startPoint y: 178, endPoint x: 0, endPoint y: 174, distance: 479.2
click at [0, 175] on div "Limpar filtros Janela de atendimento Grade de atendimento Capacidade Transporta…" at bounding box center [281, 125] width 562 height 250
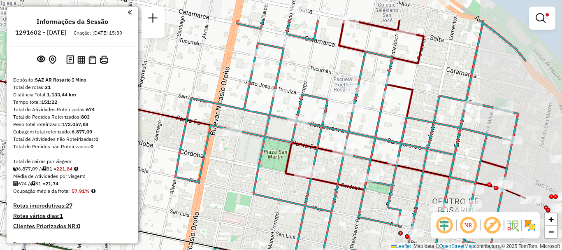
drag, startPoint x: 324, startPoint y: 121, endPoint x: 239, endPoint y: 153, distance: 91.2
click at [239, 153] on div "Limpar filtros Janela de atendimento Grade de atendimento Capacidade Transporta…" at bounding box center [281, 125] width 562 height 250
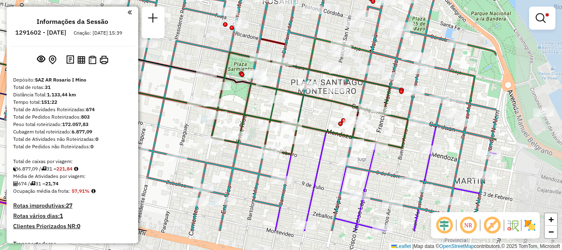
drag, startPoint x: 422, startPoint y: 155, endPoint x: 301, endPoint y: 112, distance: 128.8
click at [301, 112] on icon at bounding box center [309, 106] width 197 height 95
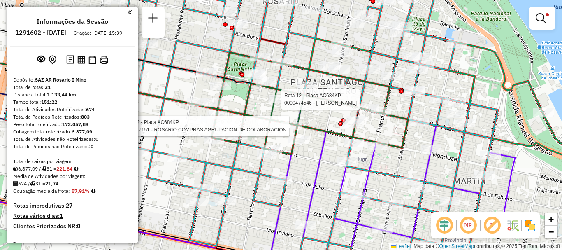
select select "**********"
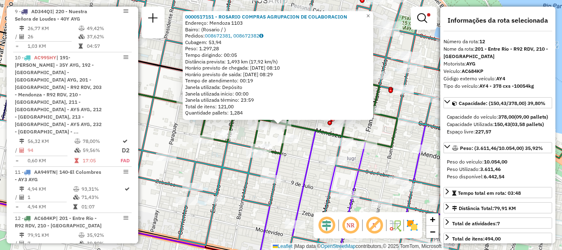
scroll to position [41, 0]
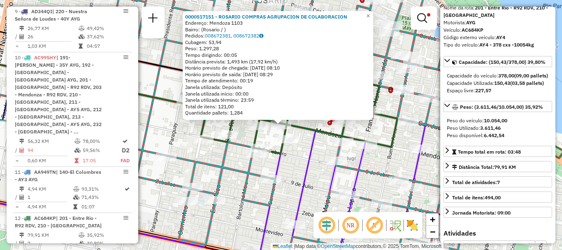
click at [397, 161] on div "0000517151 - ROSARIO COMPRAS AGRUPACION DE COLABORACION Endereço: Mendoza 1103 …" at bounding box center [281, 125] width 562 height 250
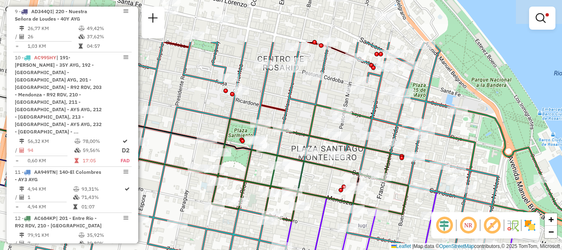
drag, startPoint x: 367, startPoint y: 138, endPoint x: 378, endPoint y: 205, distance: 68.0
click at [378, 205] on icon at bounding box center [310, 172] width 197 height 95
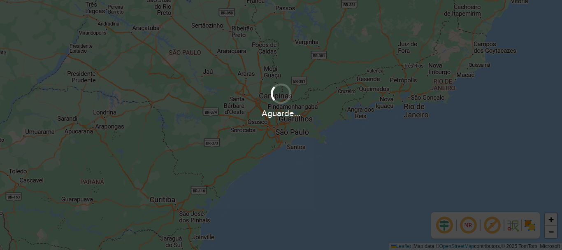
scroll to position [576, 0]
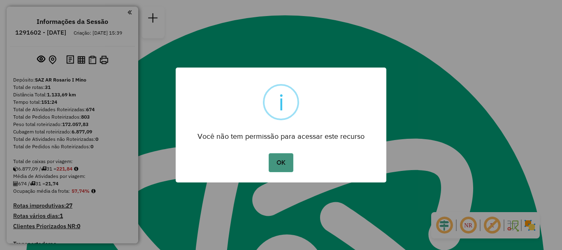
click at [279, 163] on button "OK" at bounding box center [281, 162] width 24 height 19
